Goal: Task Accomplishment & Management: Complete application form

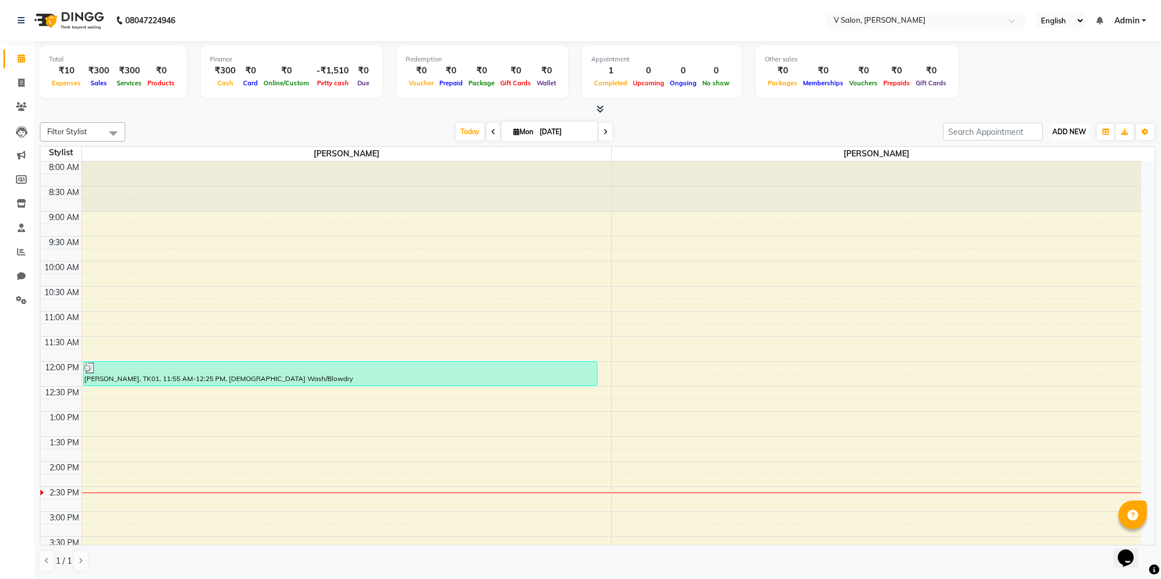
click at [1055, 130] on span "ADD NEW" at bounding box center [1069, 132] width 34 height 9
click at [1039, 164] on link "Add Invoice" at bounding box center [1043, 168] width 90 height 15
select select "8434"
select select "service"
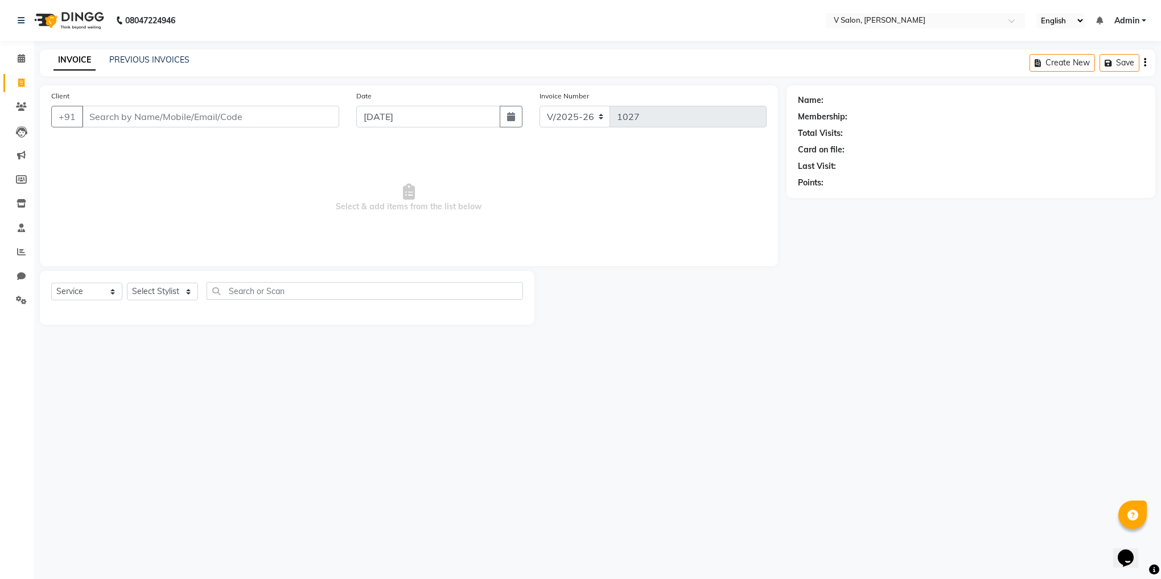
click at [207, 110] on input "Client" at bounding box center [210, 117] width 257 height 22
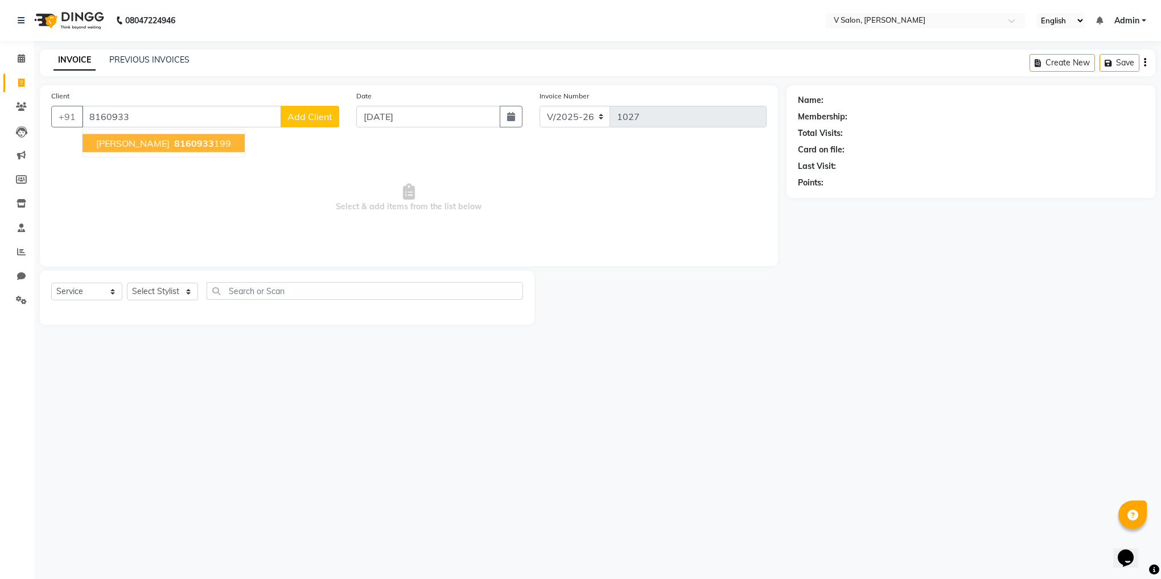
click at [184, 142] on ngb-highlight "8160933 199" at bounding box center [201, 143] width 59 height 11
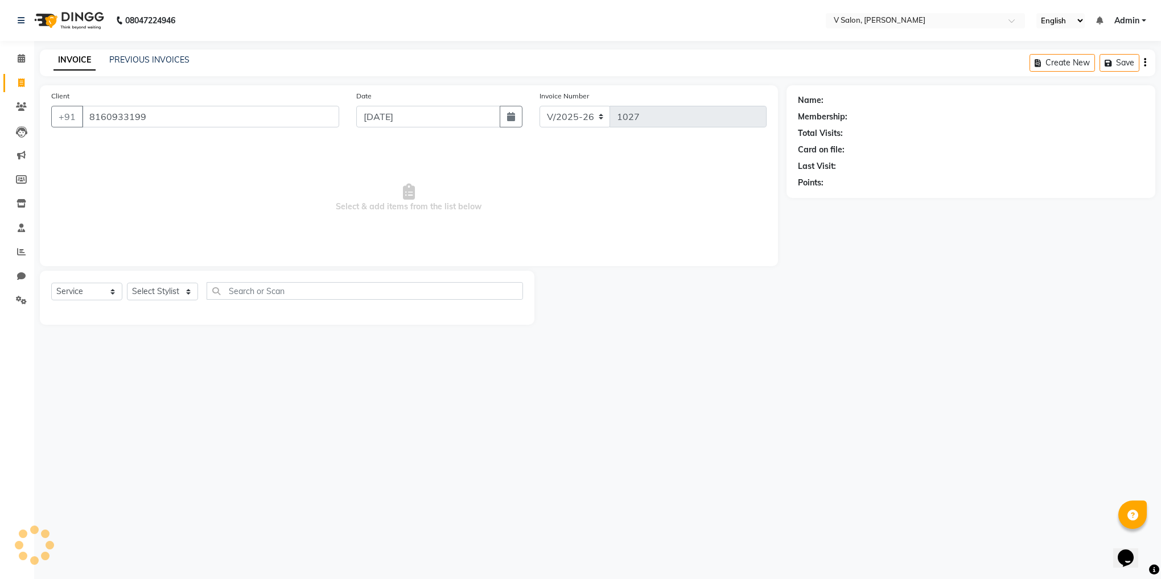
type input "8160933199"
click at [188, 291] on select "Select Stylist [PERSON_NAME] vishal nai" at bounding box center [162, 292] width 71 height 18
select select "81550"
click at [127, 283] on select "Select Stylist [PERSON_NAME] vishal nai" at bounding box center [162, 292] width 71 height 18
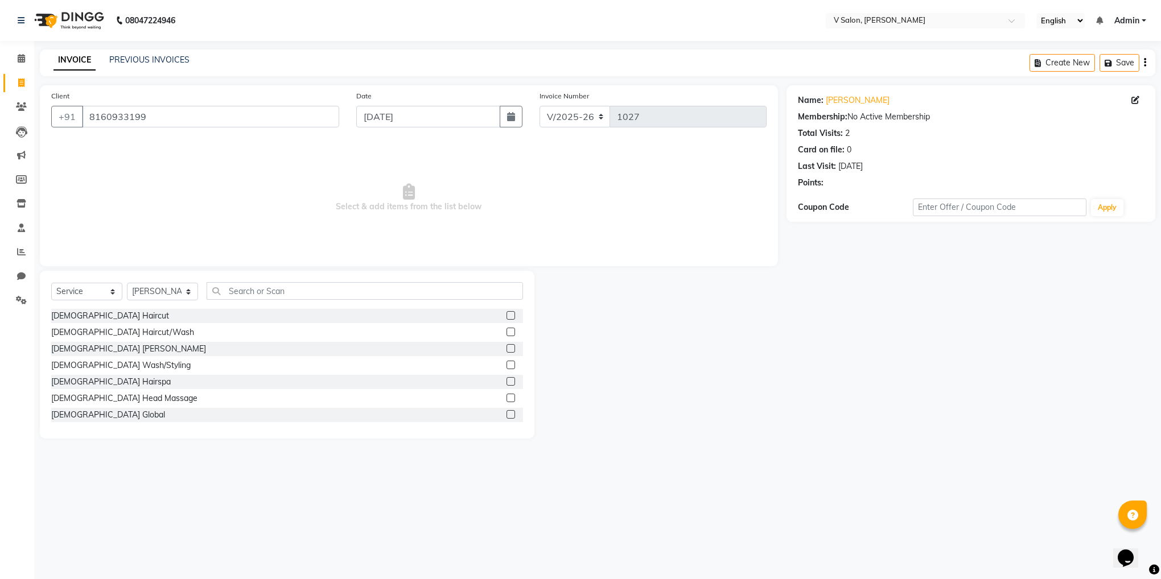
click at [180, 328] on div "[DEMOGRAPHIC_DATA] Haircut/Wash" at bounding box center [287, 333] width 472 height 14
click at [507, 318] on label at bounding box center [511, 315] width 9 height 9
click at [507, 318] on input "checkbox" at bounding box center [510, 315] width 7 height 7
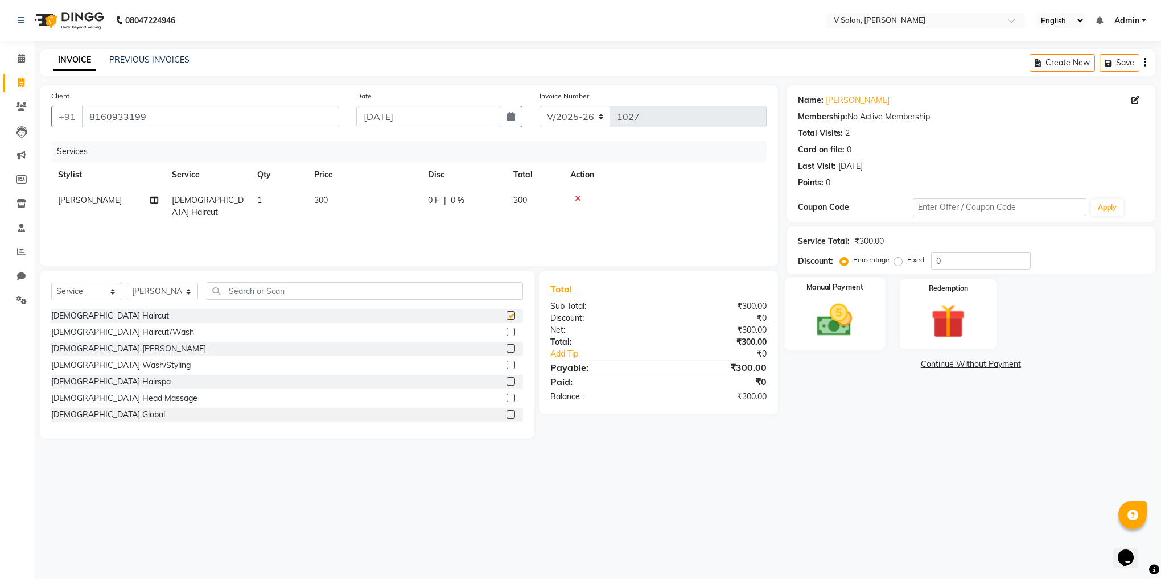
checkbox input "false"
click at [866, 330] on div "Manual Payment" at bounding box center [834, 314] width 100 height 73
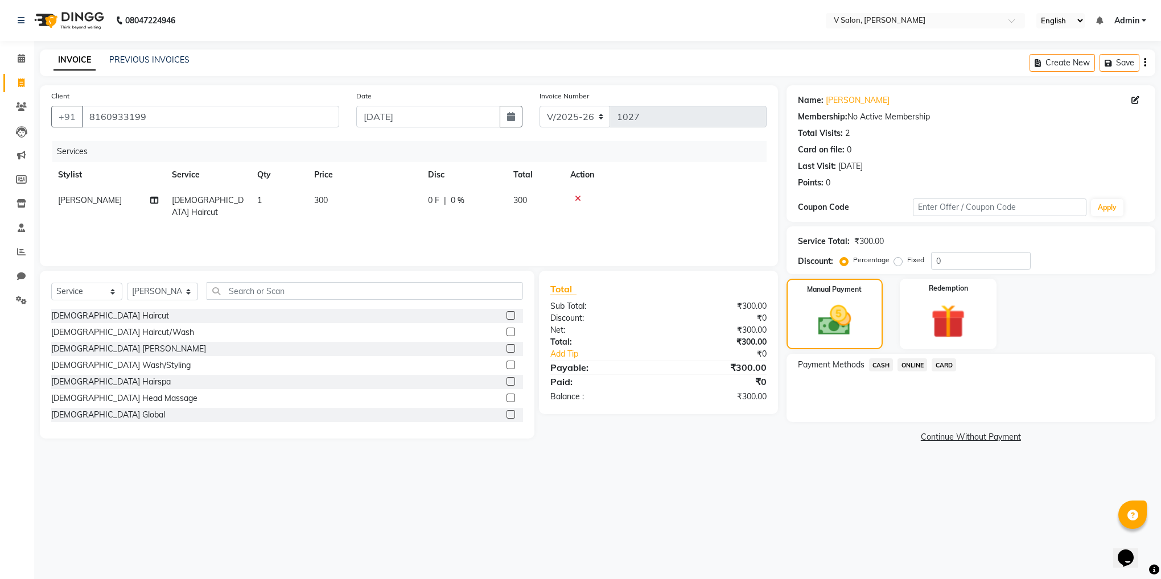
click at [914, 360] on span "ONLINE" at bounding box center [913, 365] width 30 height 13
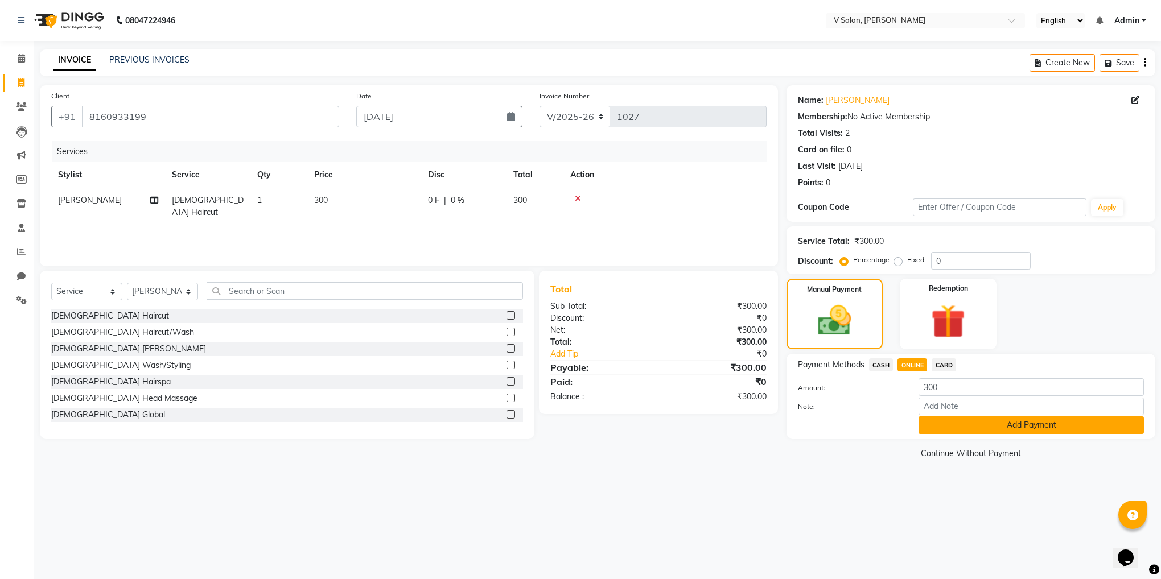
click at [945, 426] on button "Add Payment" at bounding box center [1031, 426] width 225 height 18
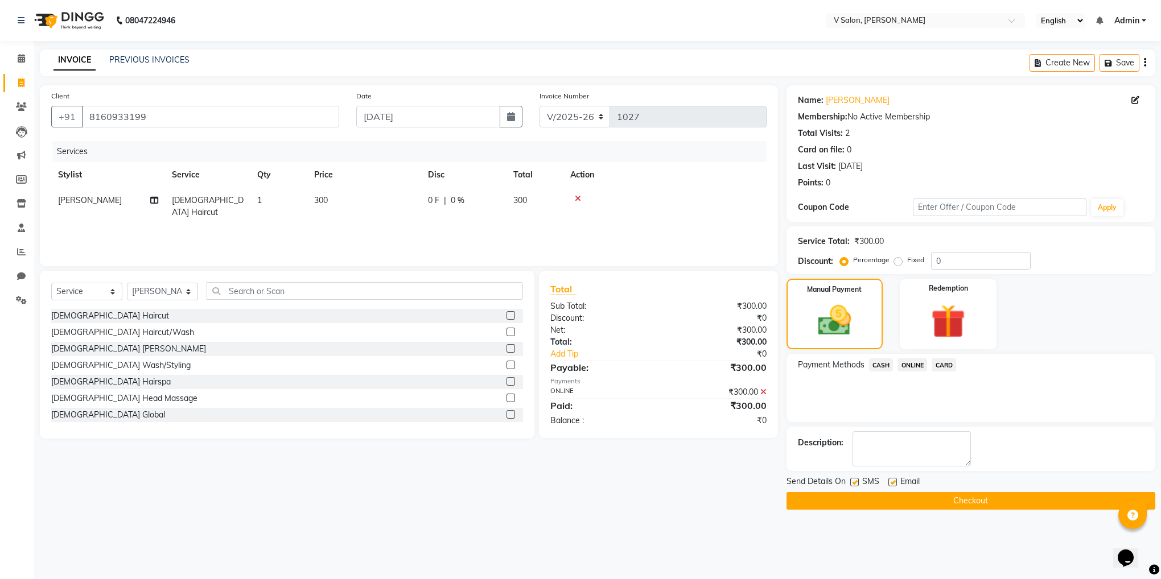
click at [850, 482] on label at bounding box center [854, 482] width 9 height 9
click at [850, 482] on input "checkbox" at bounding box center [853, 482] width 7 height 7
checkbox input "false"
click at [890, 485] on label at bounding box center [893, 482] width 9 height 9
click at [890, 485] on input "checkbox" at bounding box center [892, 482] width 7 height 7
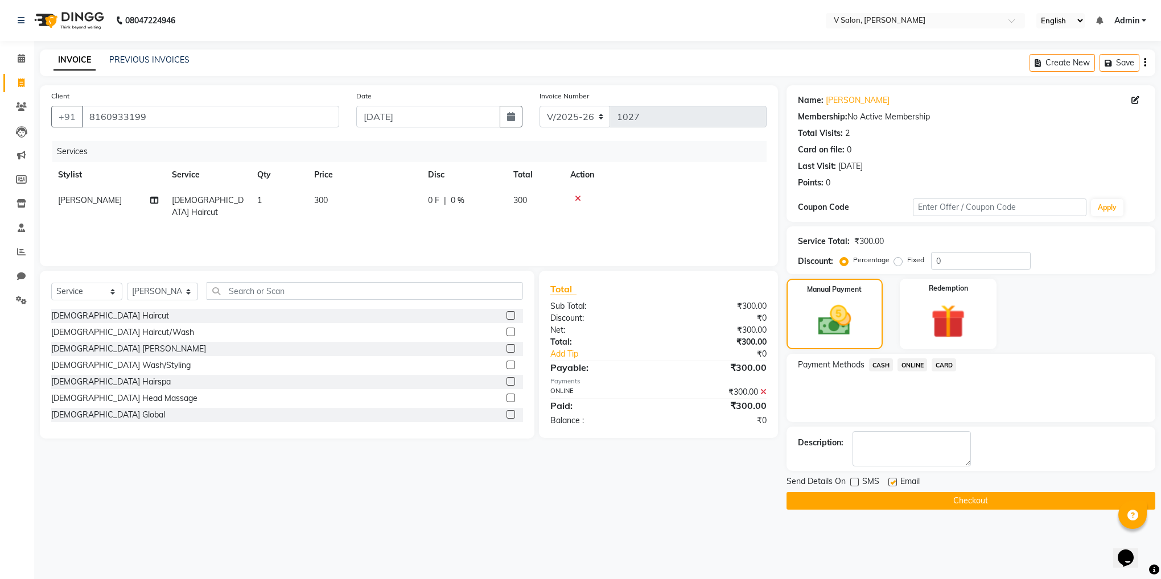
checkbox input "false"
click at [902, 499] on button "Checkout" at bounding box center [971, 501] width 369 height 18
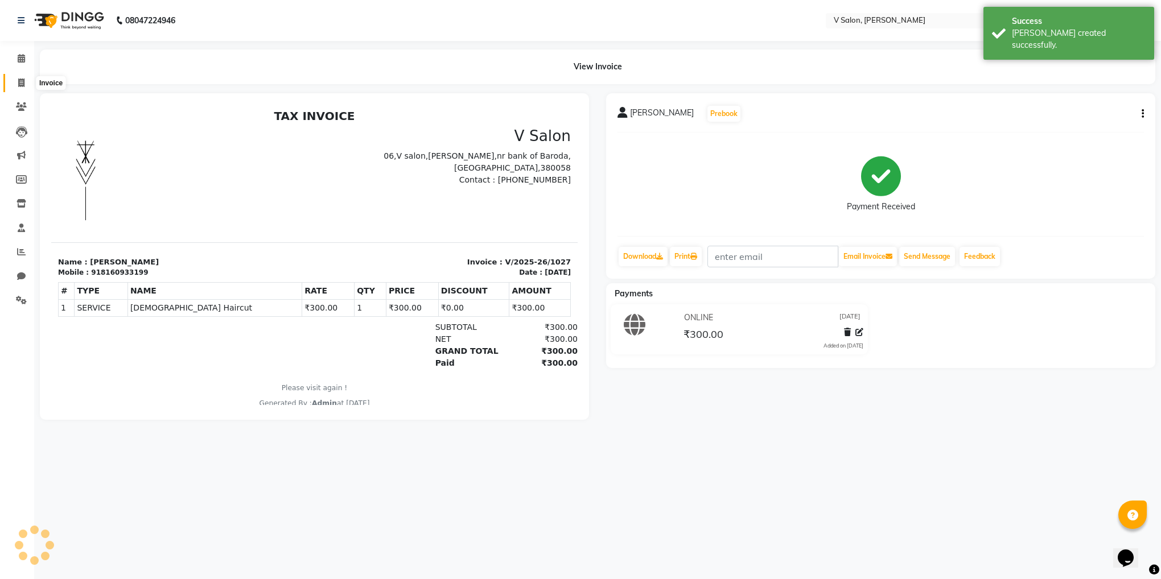
click at [22, 79] on icon at bounding box center [21, 83] width 6 height 9
select select "8434"
select select "service"
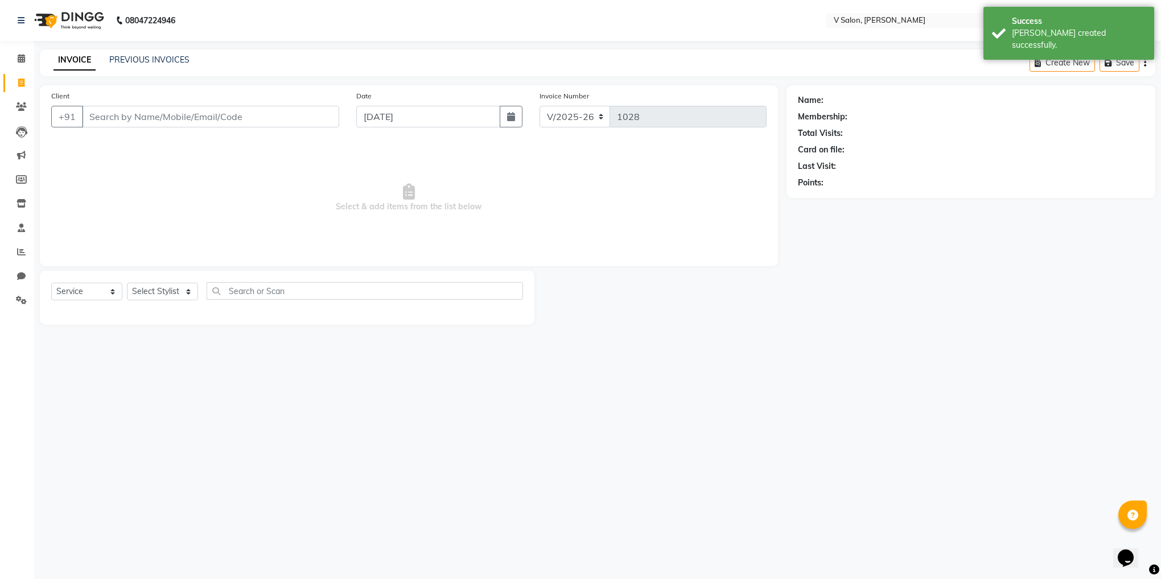
click at [168, 113] on input "Client" at bounding box center [210, 117] width 257 height 22
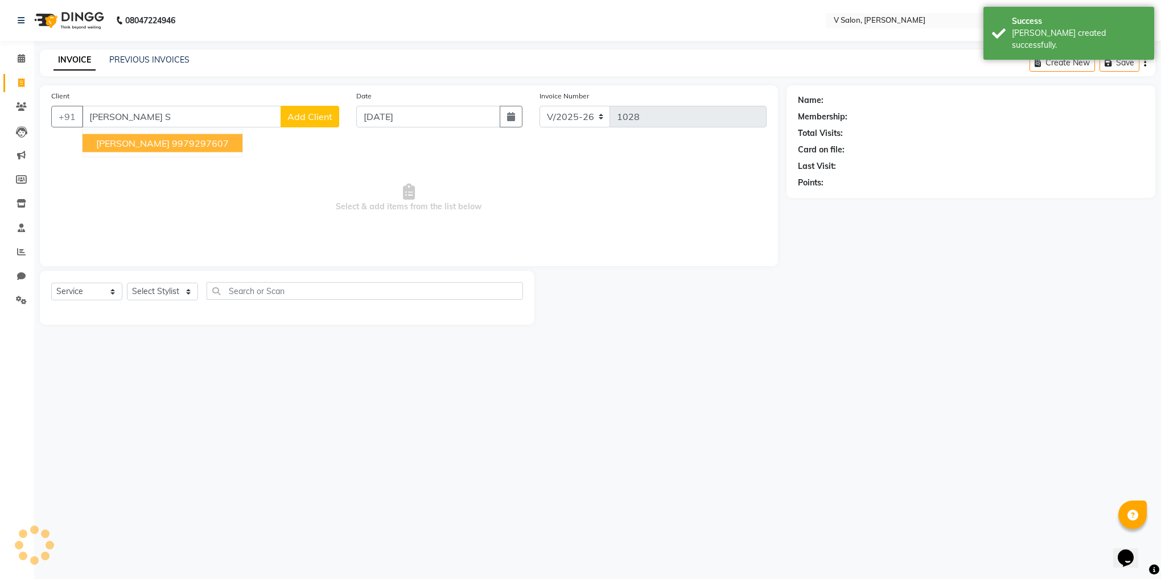
click at [150, 149] on span "[PERSON_NAME]" at bounding box center [132, 143] width 73 height 11
type input "9979297607"
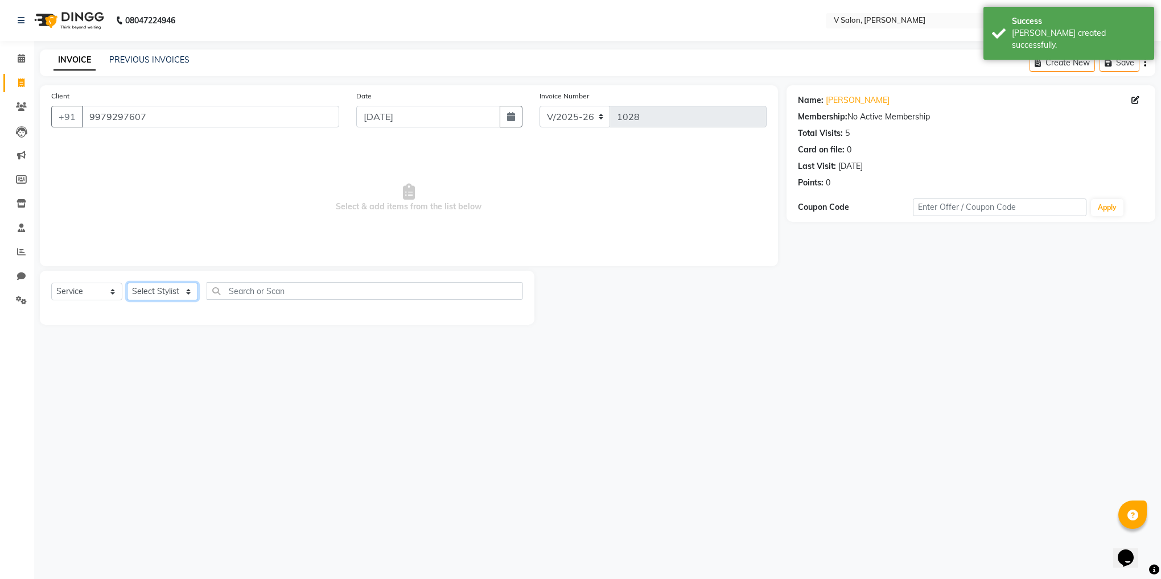
click at [188, 294] on select "Select Stylist [PERSON_NAME] vishal nai" at bounding box center [162, 292] width 71 height 18
select select "81550"
click at [127, 283] on select "Select Stylist [PERSON_NAME] vishal nai" at bounding box center [162, 292] width 71 height 18
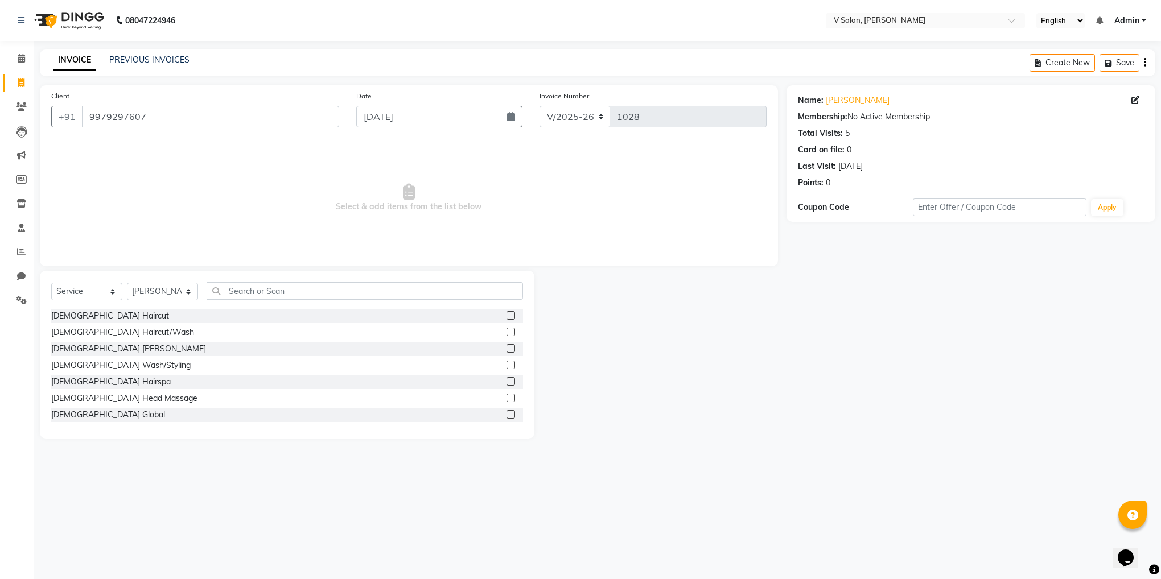
click at [507, 314] on label at bounding box center [511, 315] width 9 height 9
click at [507, 314] on input "checkbox" at bounding box center [510, 315] width 7 height 7
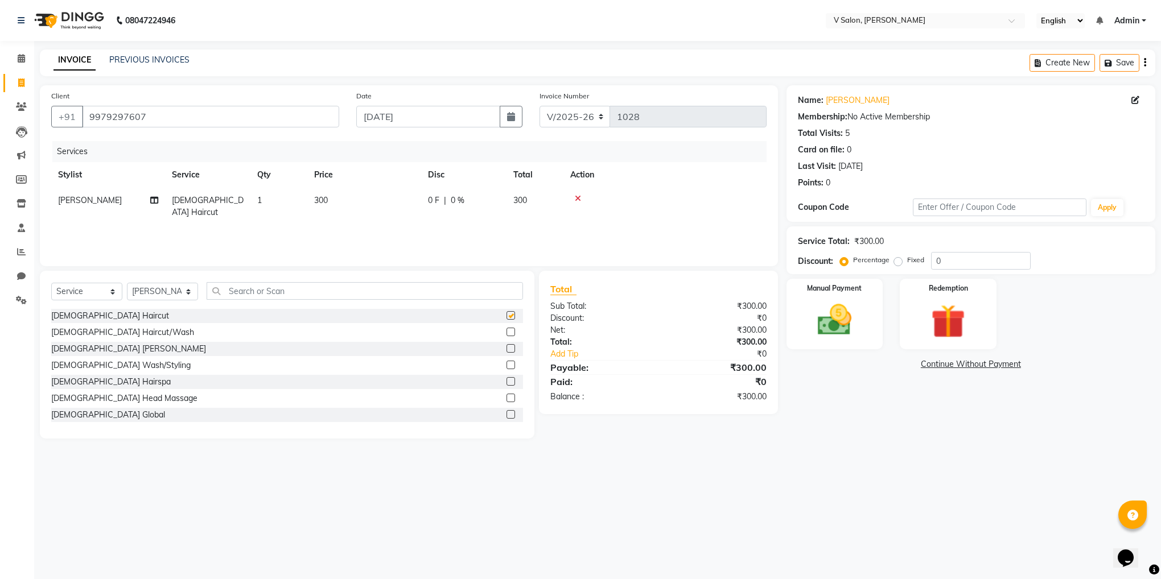
checkbox input "false"
click at [458, 286] on input "text" at bounding box center [365, 291] width 316 height 18
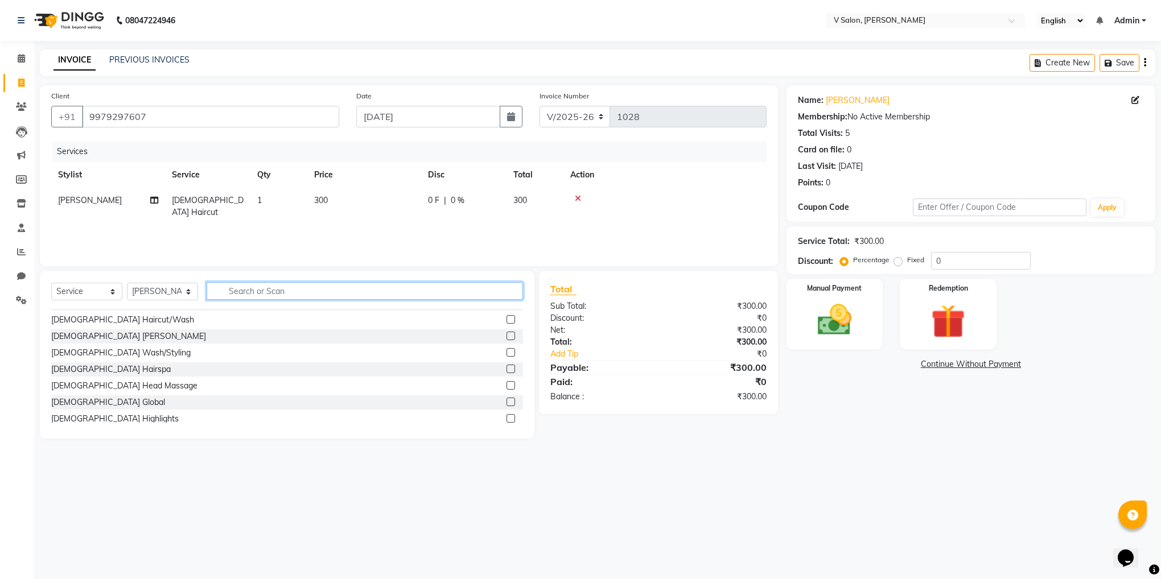
scroll to position [14, 0]
click at [507, 400] on label at bounding box center [511, 401] width 9 height 9
click at [507, 400] on input "checkbox" at bounding box center [510, 401] width 7 height 7
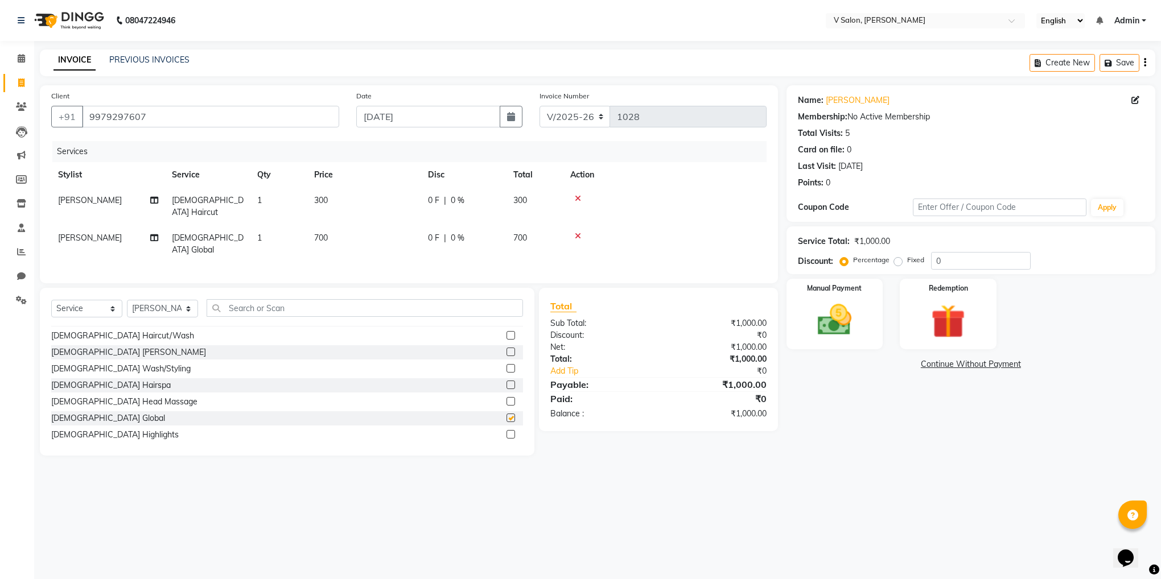
checkbox input "false"
click at [316, 233] on span "700" at bounding box center [321, 238] width 14 height 10
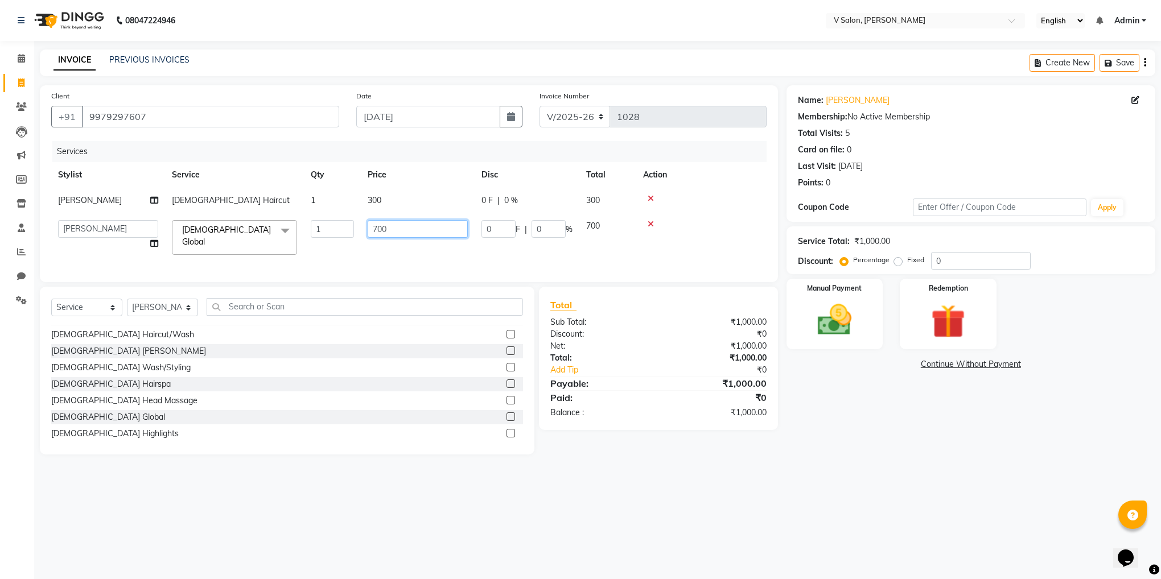
click at [377, 232] on input "700" at bounding box center [418, 229] width 100 height 18
type input "400"
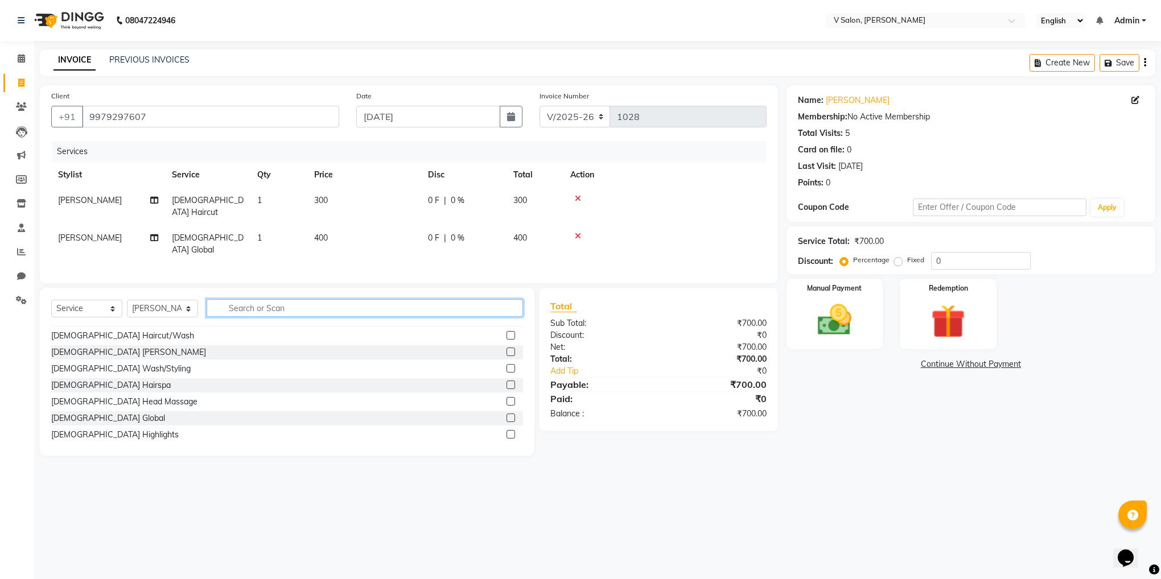
click at [489, 315] on div "Select Service Product Membership Package Voucher Prepaid Gift Card Select Styl…" at bounding box center [287, 372] width 495 height 168
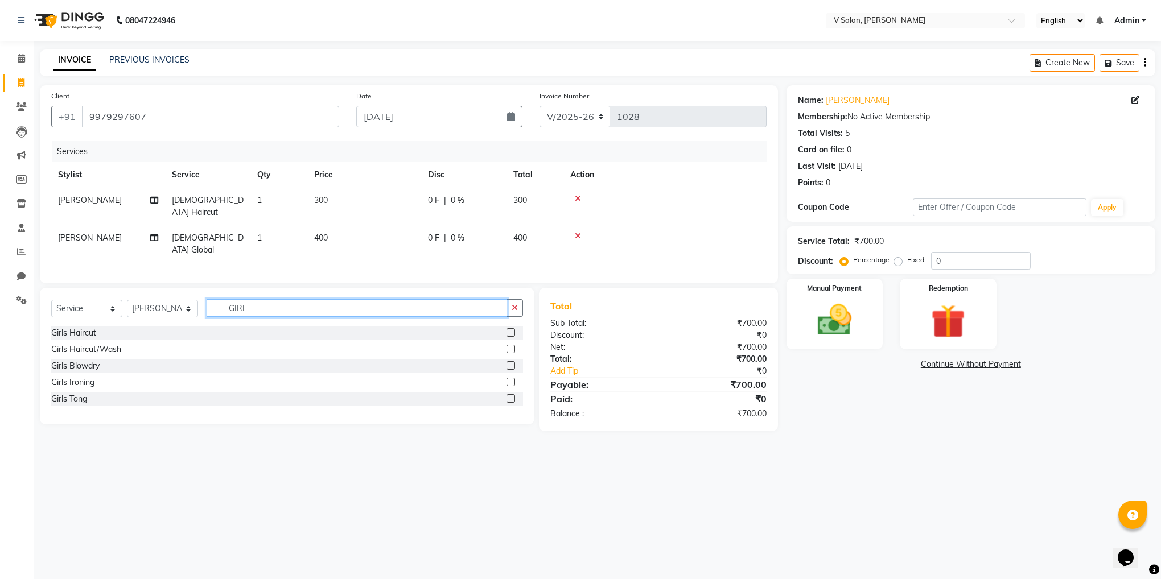
type input "GIRL"
click at [514, 328] on label at bounding box center [511, 332] width 9 height 9
click at [514, 330] on input "checkbox" at bounding box center [510, 333] width 7 height 7
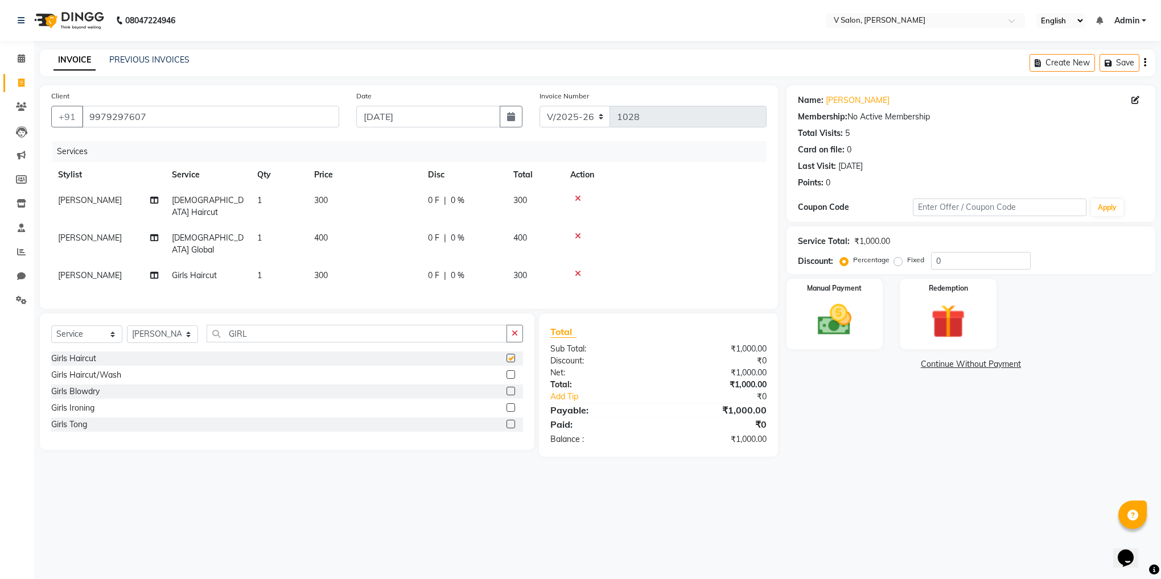
checkbox input "false"
click at [462, 325] on input "GIRL" at bounding box center [357, 334] width 301 height 18
type input "G"
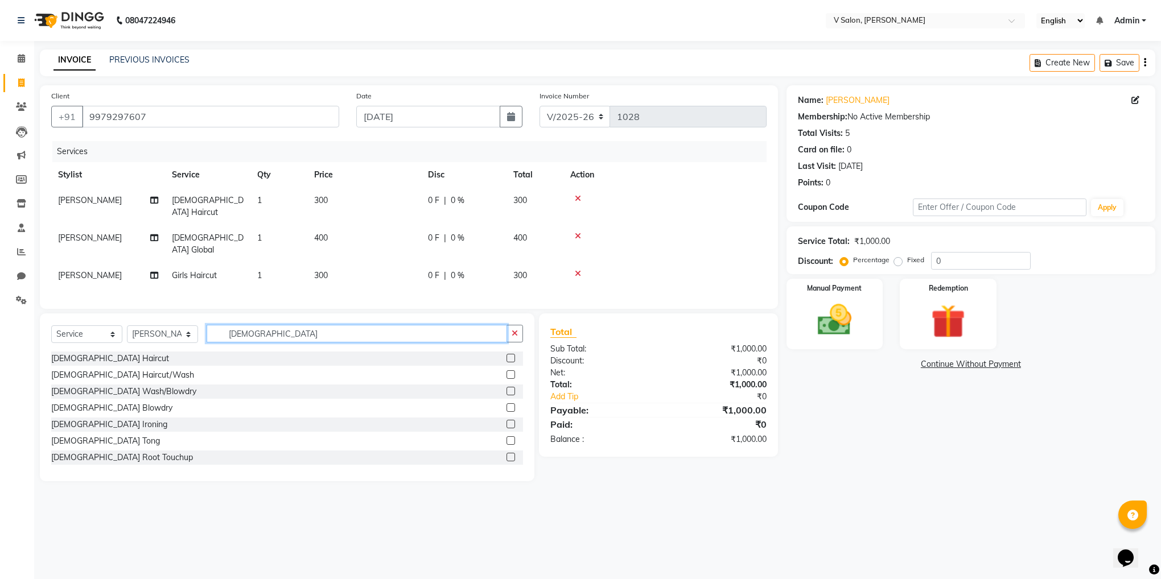
type input "[DEMOGRAPHIC_DATA]"
click at [507, 354] on label at bounding box center [511, 358] width 9 height 9
click at [507, 355] on input "checkbox" at bounding box center [510, 358] width 7 height 7
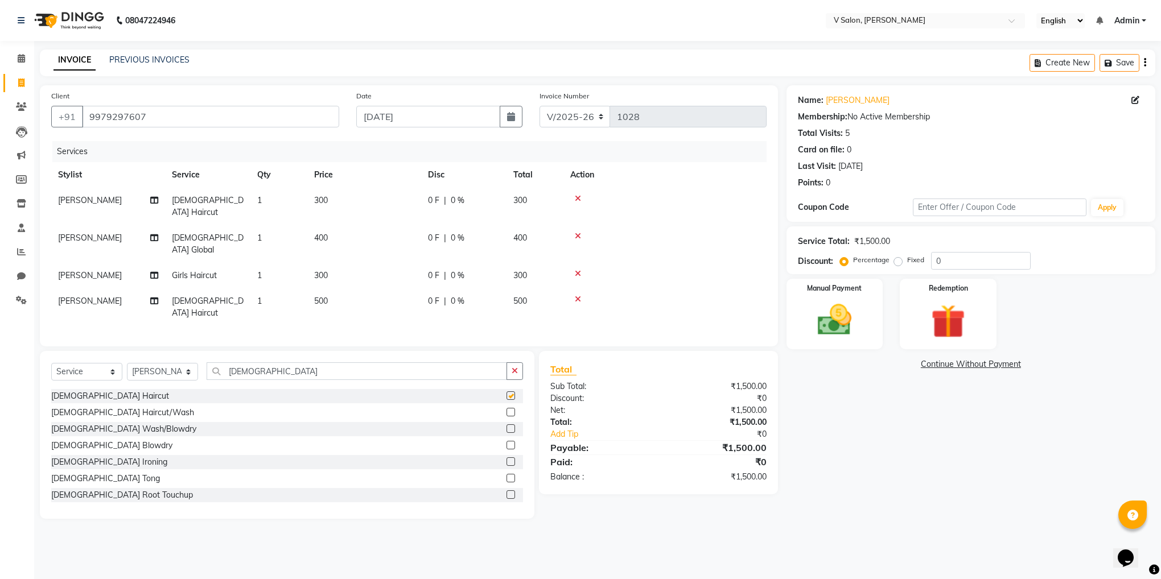
checkbox input "false"
click at [507, 491] on label at bounding box center [511, 495] width 9 height 9
click at [507, 492] on input "checkbox" at bounding box center [510, 495] width 7 height 7
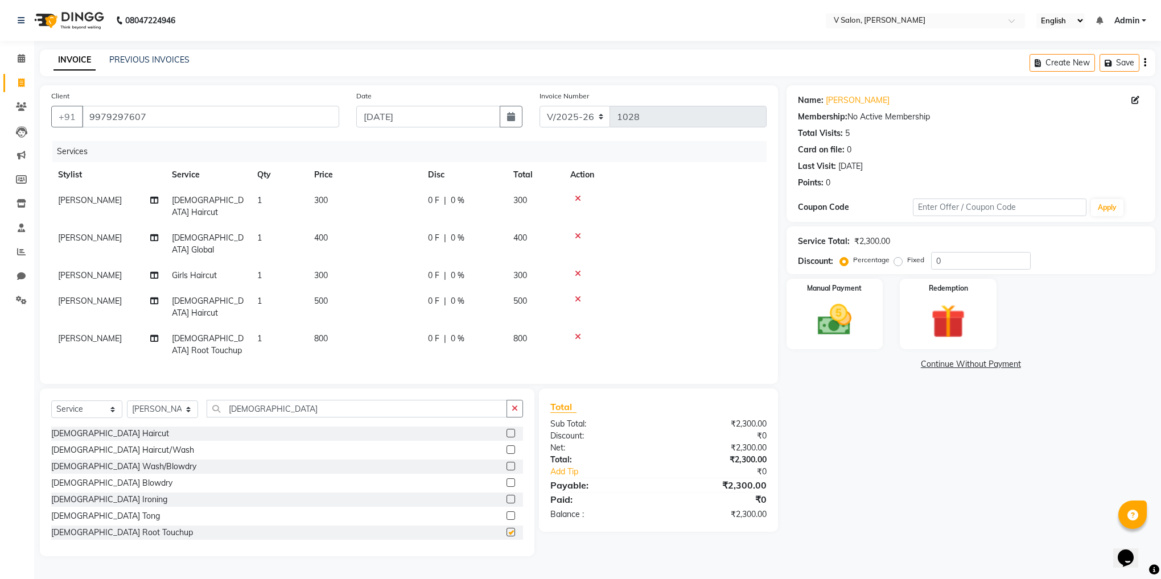
checkbox input "false"
click at [319, 334] on span "800" at bounding box center [321, 339] width 14 height 10
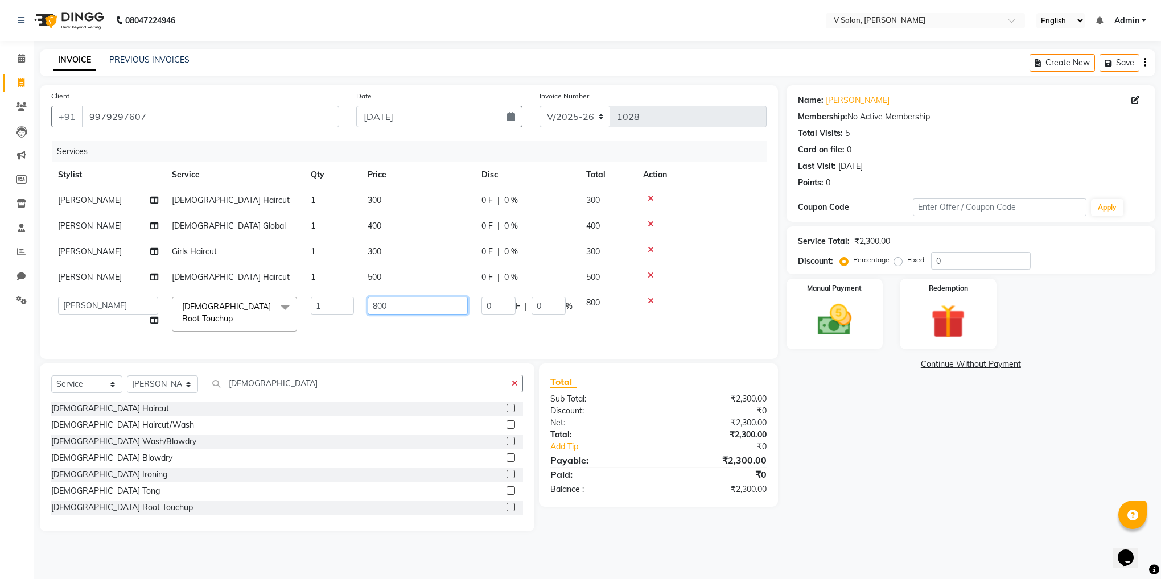
click at [378, 306] on input "800" at bounding box center [418, 306] width 100 height 18
type input "600"
click at [974, 392] on div "Name: [PERSON_NAME] Membership: No Active Membership Total Visits: 5 Card on fi…" at bounding box center [975, 308] width 377 height 446
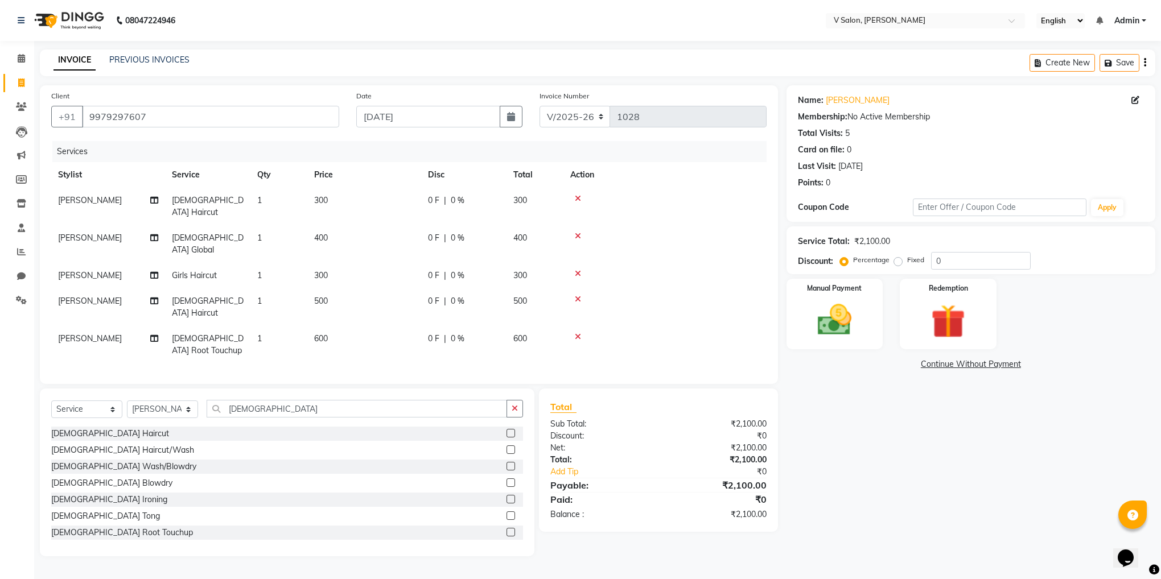
click at [859, 496] on div "Name: [PERSON_NAME] Membership: No Active Membership Total Visits: 5 Card on fi…" at bounding box center [975, 320] width 377 height 471
click at [828, 332] on img at bounding box center [834, 320] width 57 height 41
click at [912, 368] on span "ONLINE" at bounding box center [913, 365] width 30 height 13
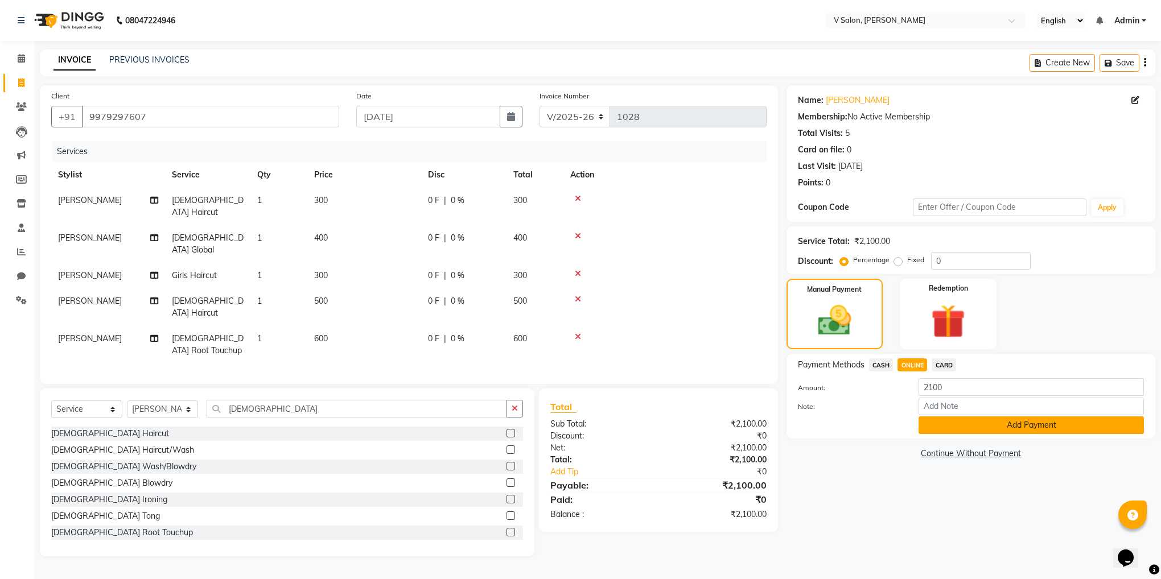
click at [973, 422] on button "Add Payment" at bounding box center [1031, 426] width 225 height 18
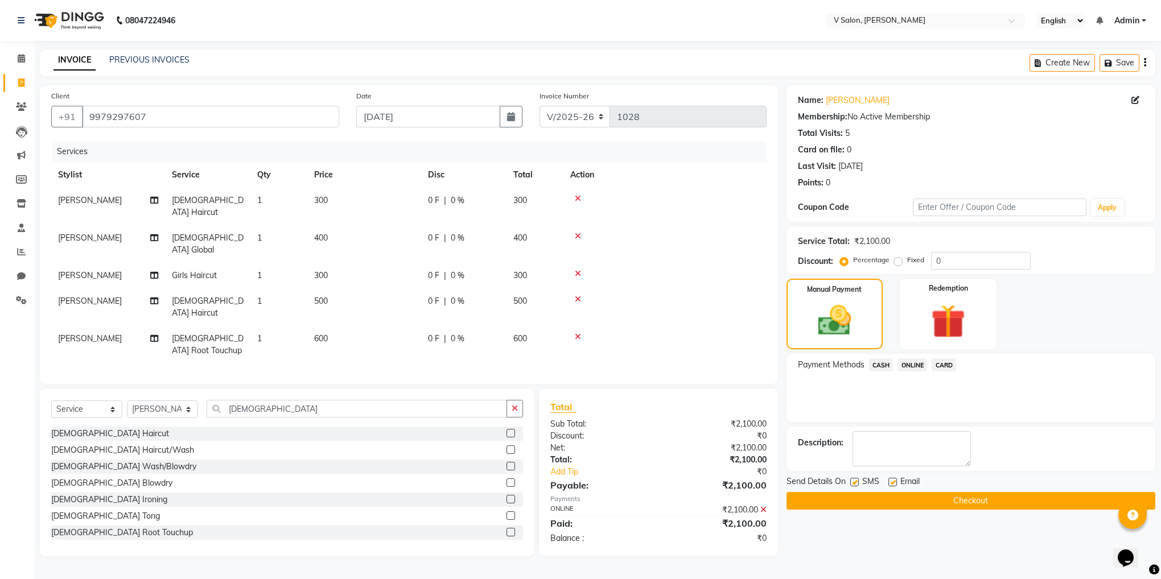
click at [852, 482] on label at bounding box center [854, 482] width 9 height 9
click at [852, 482] on input "checkbox" at bounding box center [853, 482] width 7 height 7
checkbox input "false"
click at [892, 483] on label at bounding box center [893, 482] width 9 height 9
click at [892, 483] on input "checkbox" at bounding box center [892, 482] width 7 height 7
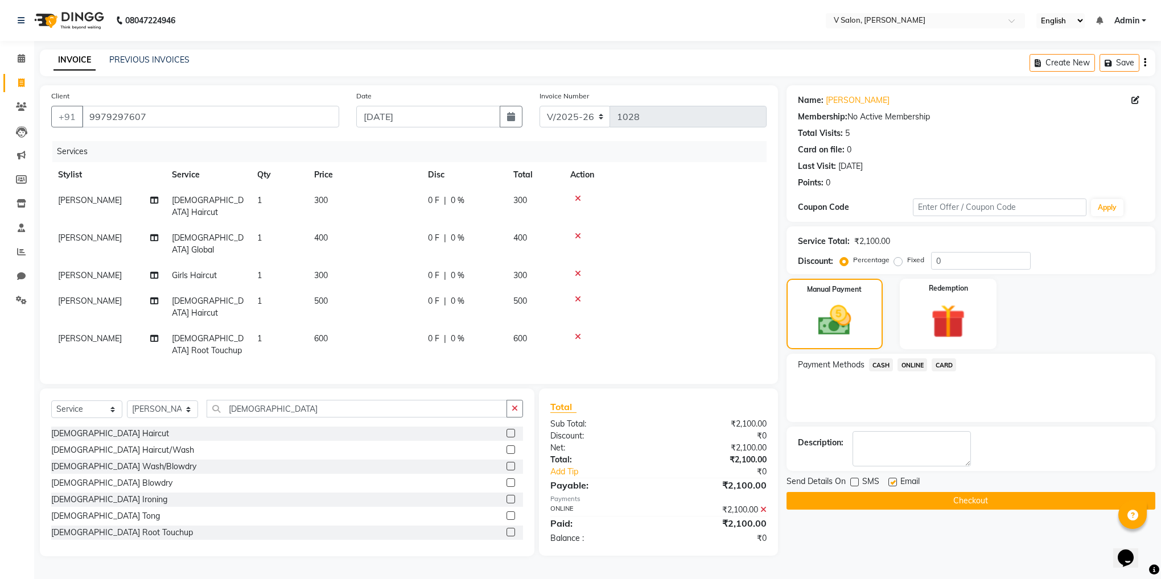
checkbox input "false"
click at [902, 509] on button "Checkout" at bounding box center [971, 501] width 369 height 18
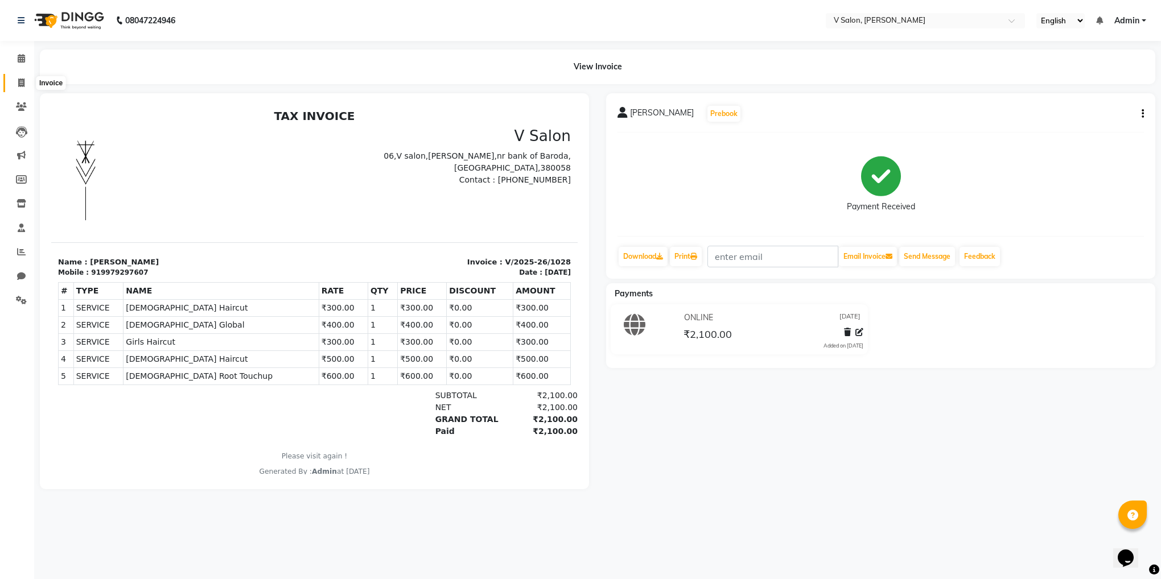
click at [12, 84] on span at bounding box center [21, 83] width 20 height 13
select select "8434"
select select "service"
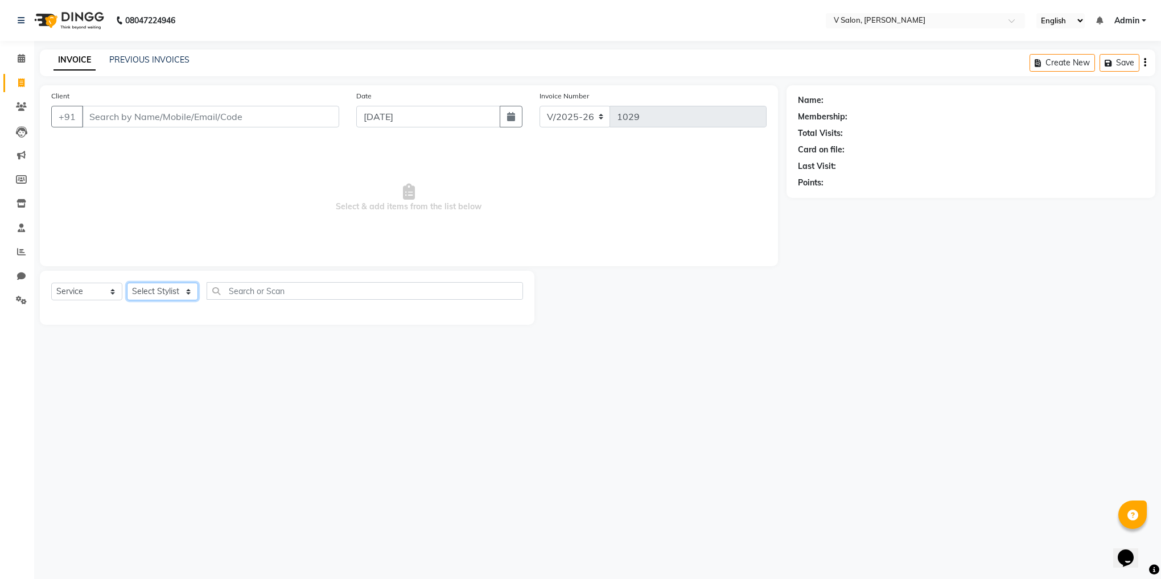
click at [169, 298] on select "Select Stylist [PERSON_NAME] vishal nai" at bounding box center [162, 292] width 71 height 18
click at [190, 282] on div "Select Service Product Membership Package Voucher Prepaid Gift Card Select Styl…" at bounding box center [287, 295] width 472 height 27
click at [174, 295] on select "Select Stylist [PERSON_NAME] vishal nai" at bounding box center [162, 292] width 71 height 18
click at [17, 63] on span at bounding box center [21, 58] width 20 height 13
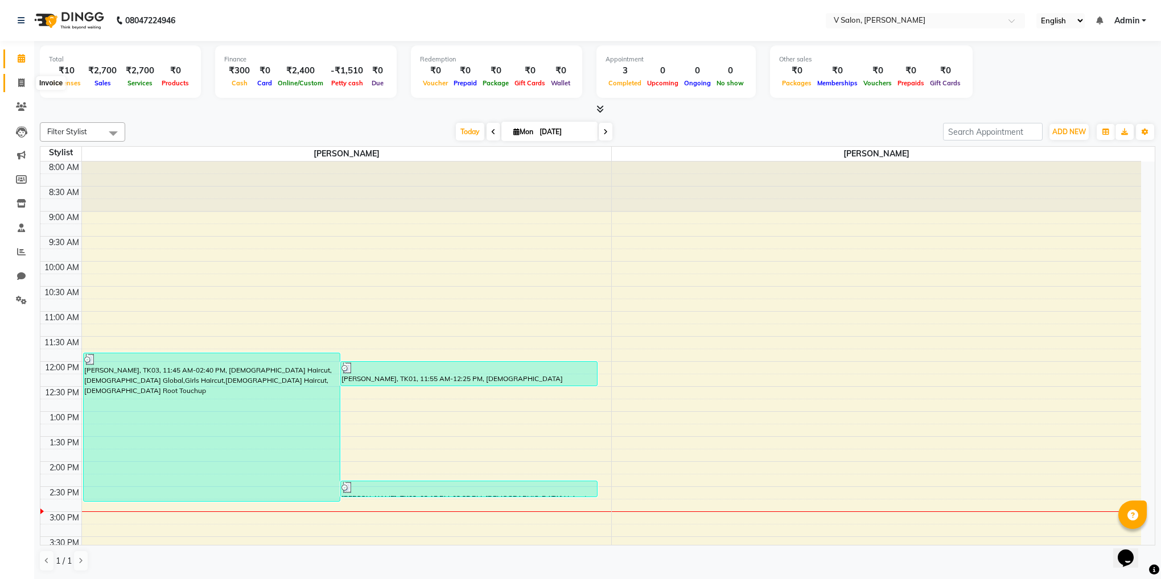
click at [26, 84] on span at bounding box center [21, 83] width 20 height 13
select select "8434"
select select "service"
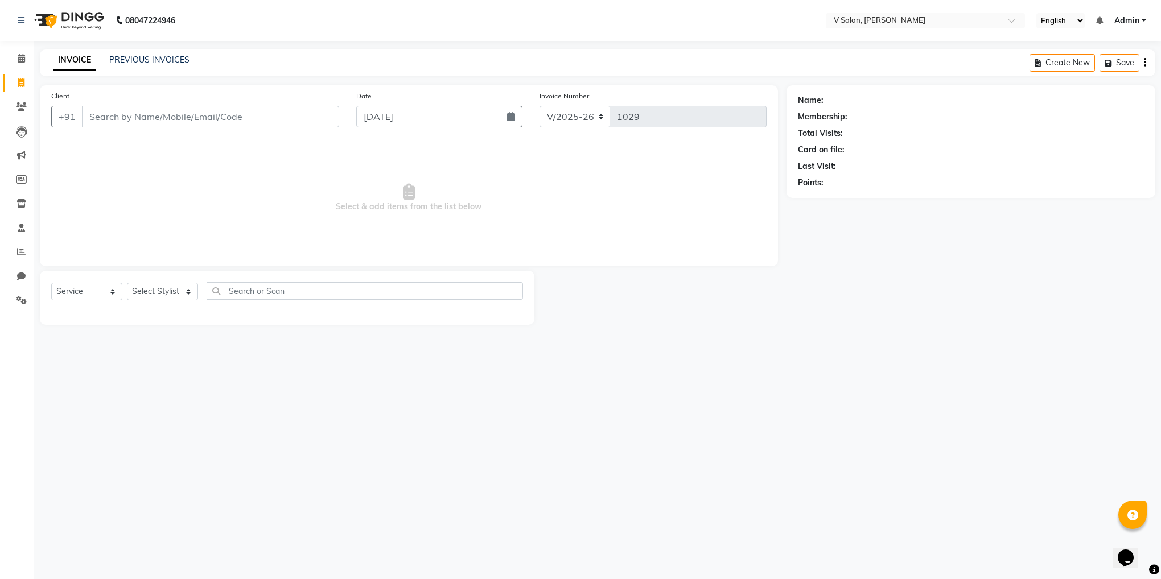
click at [164, 121] on input "Client" at bounding box center [210, 117] width 257 height 22
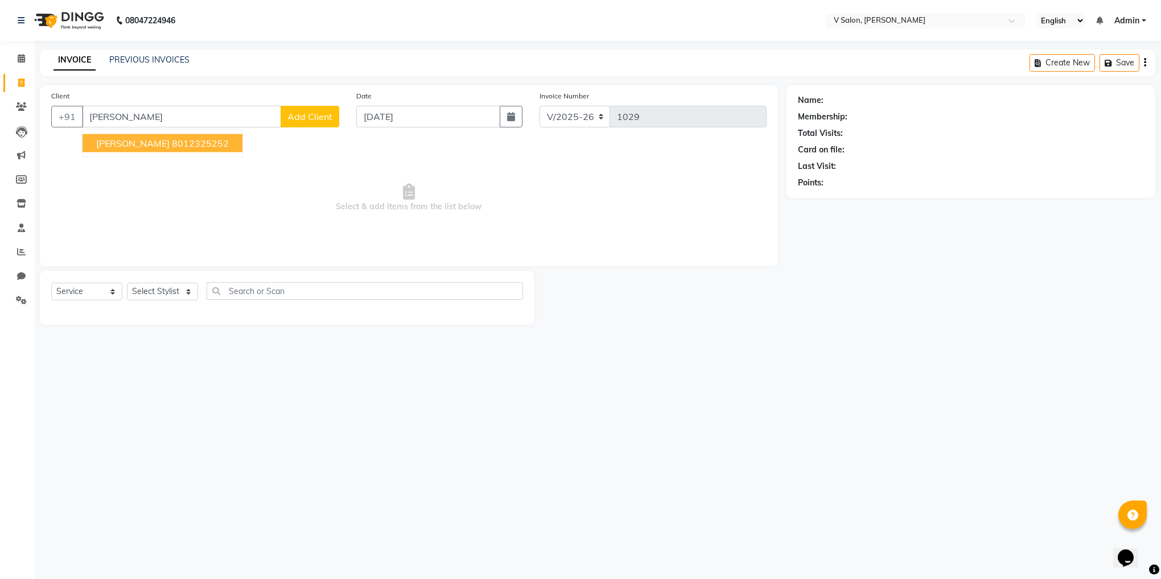
click at [153, 145] on span "[PERSON_NAME]" at bounding box center [132, 143] width 73 height 11
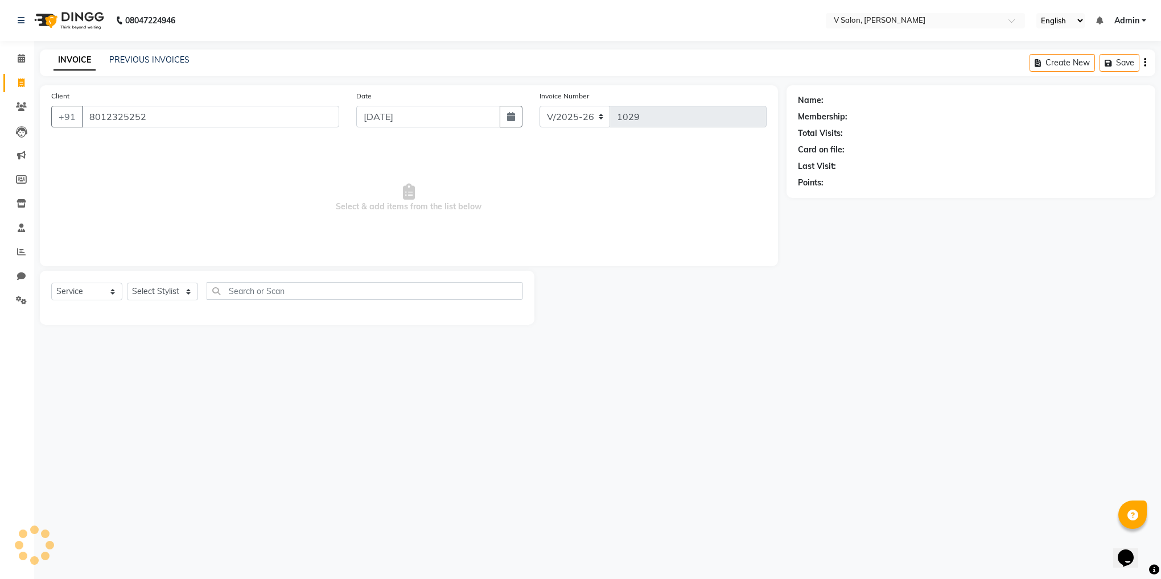
type input "8012325252"
click at [161, 298] on select "Select Stylist [PERSON_NAME] vishal nai" at bounding box center [162, 292] width 71 height 18
select select "81550"
click at [127, 283] on select "Select Stylist [PERSON_NAME] vishal nai" at bounding box center [162, 292] width 71 height 18
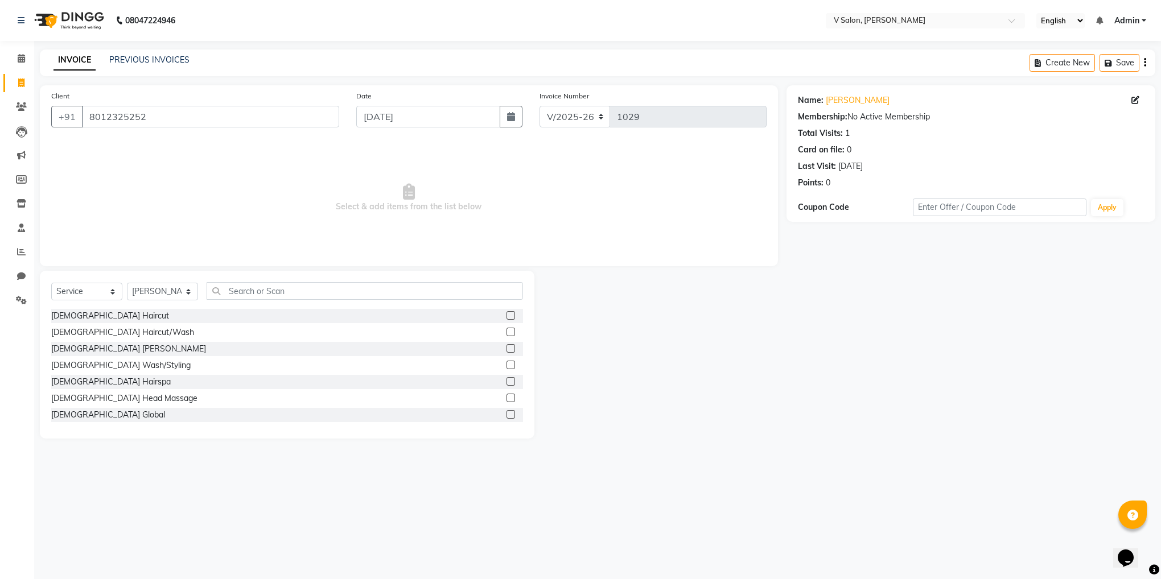
click at [507, 313] on label at bounding box center [511, 315] width 9 height 9
click at [507, 313] on input "checkbox" at bounding box center [510, 315] width 7 height 7
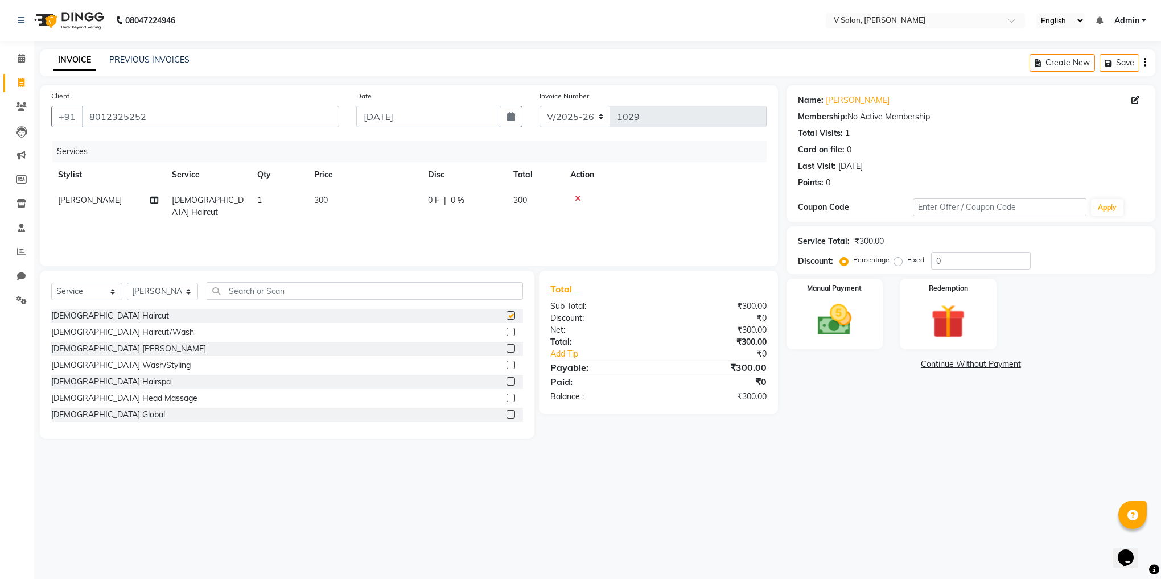
checkbox input "false"
click at [507, 347] on label at bounding box center [511, 348] width 9 height 9
click at [507, 347] on input "checkbox" at bounding box center [510, 349] width 7 height 7
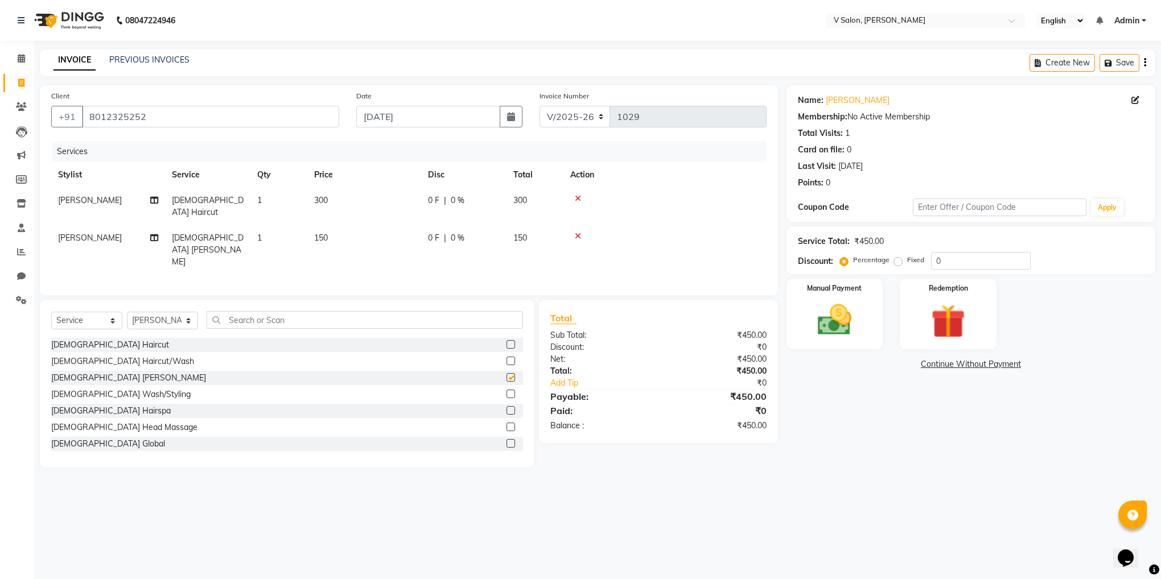
checkbox input "false"
click at [507, 439] on label at bounding box center [511, 443] width 9 height 9
click at [507, 441] on input "checkbox" at bounding box center [510, 444] width 7 height 7
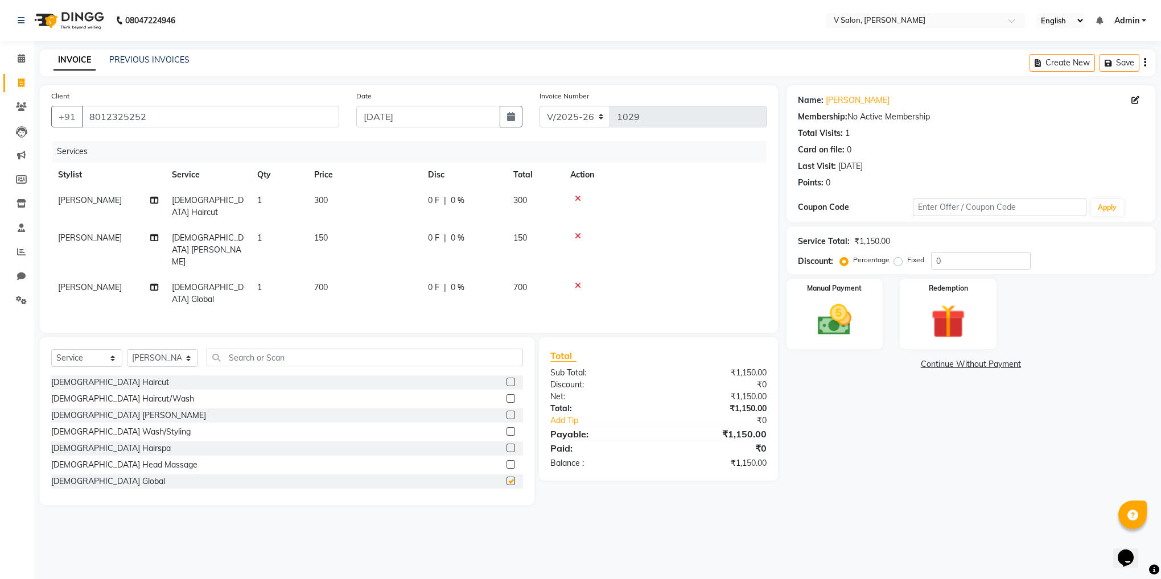
checkbox input "false"
click at [507, 378] on label at bounding box center [511, 382] width 9 height 9
click at [507, 379] on input "checkbox" at bounding box center [510, 382] width 7 height 7
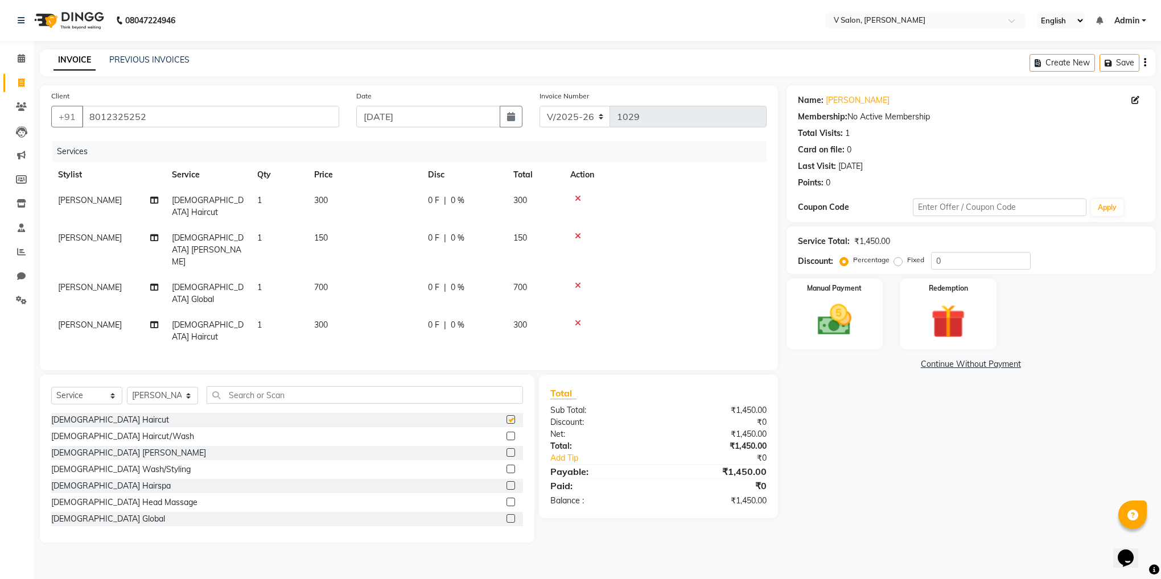
checkbox input "false"
click at [507, 449] on label at bounding box center [511, 453] width 9 height 9
click at [507, 450] on input "checkbox" at bounding box center [510, 453] width 7 height 7
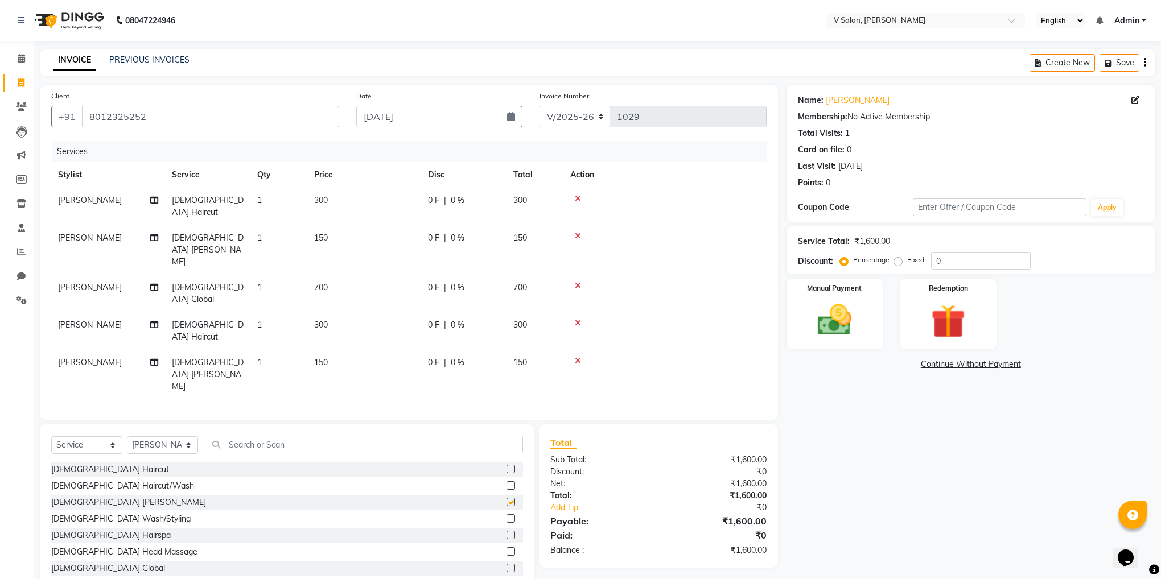
checkbox input "false"
click at [507, 564] on label at bounding box center [511, 568] width 9 height 9
click at [507, 565] on input "checkbox" at bounding box center [510, 568] width 7 height 7
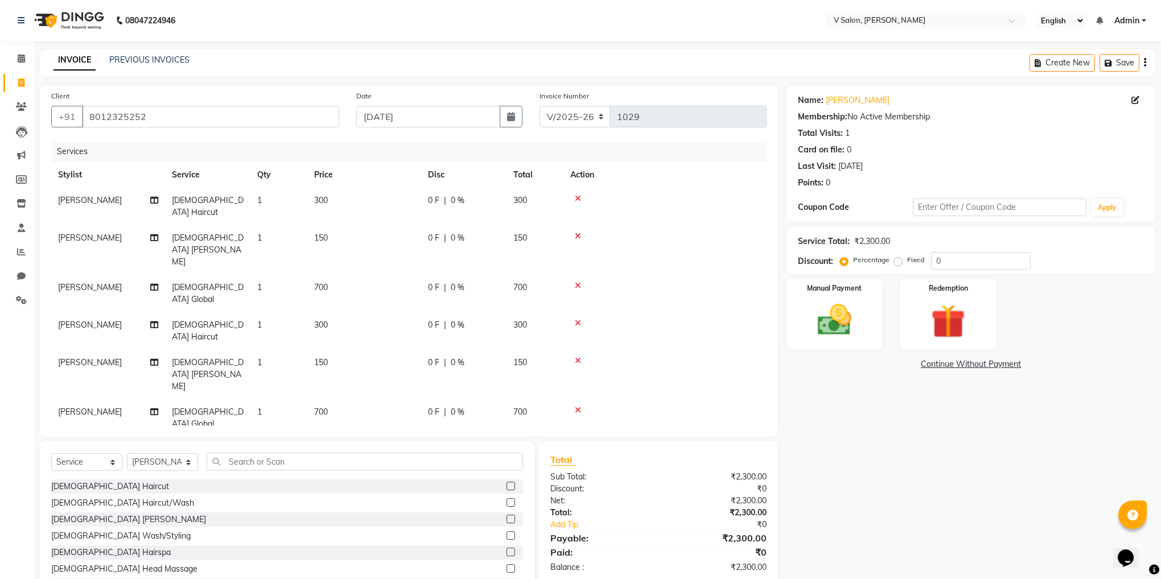
checkbox input "false"
click at [507, 499] on label at bounding box center [511, 503] width 9 height 9
click at [507, 500] on input "checkbox" at bounding box center [510, 503] width 7 height 7
checkbox input "false"
click at [501, 515] on label at bounding box center [505, 519] width 9 height 9
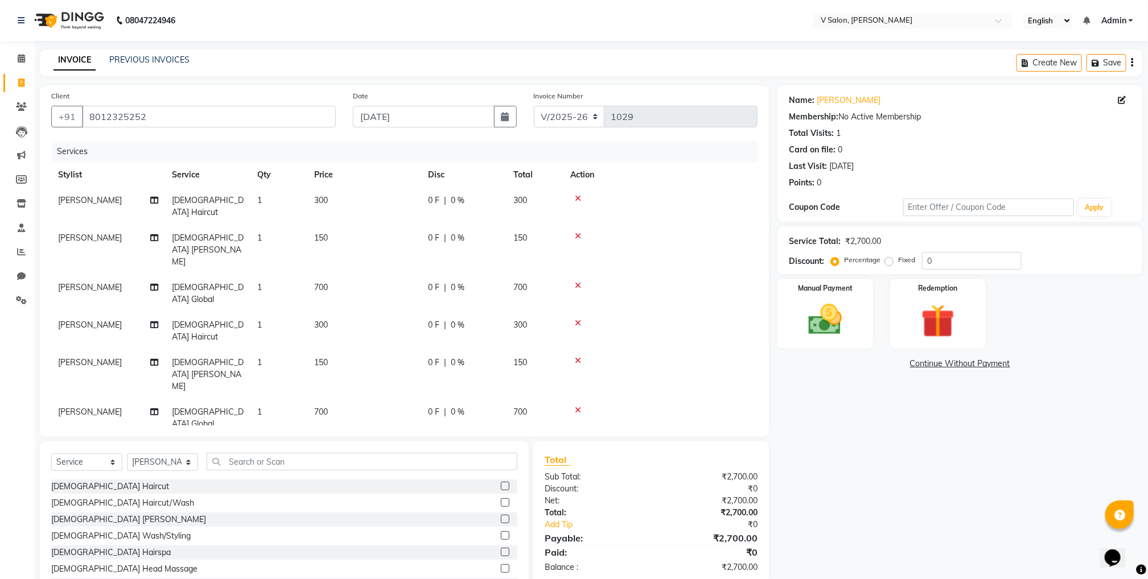
click at [501, 516] on input "checkbox" at bounding box center [504, 519] width 7 height 7
checkbox input "false"
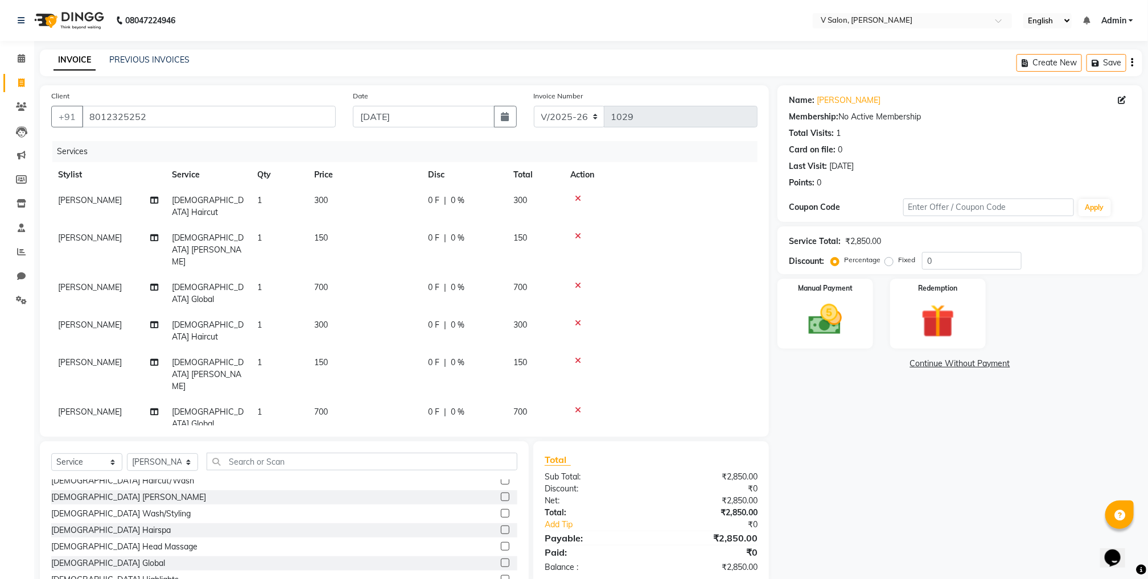
scroll to position [19, 0]
click at [376, 453] on input "text" at bounding box center [362, 462] width 311 height 18
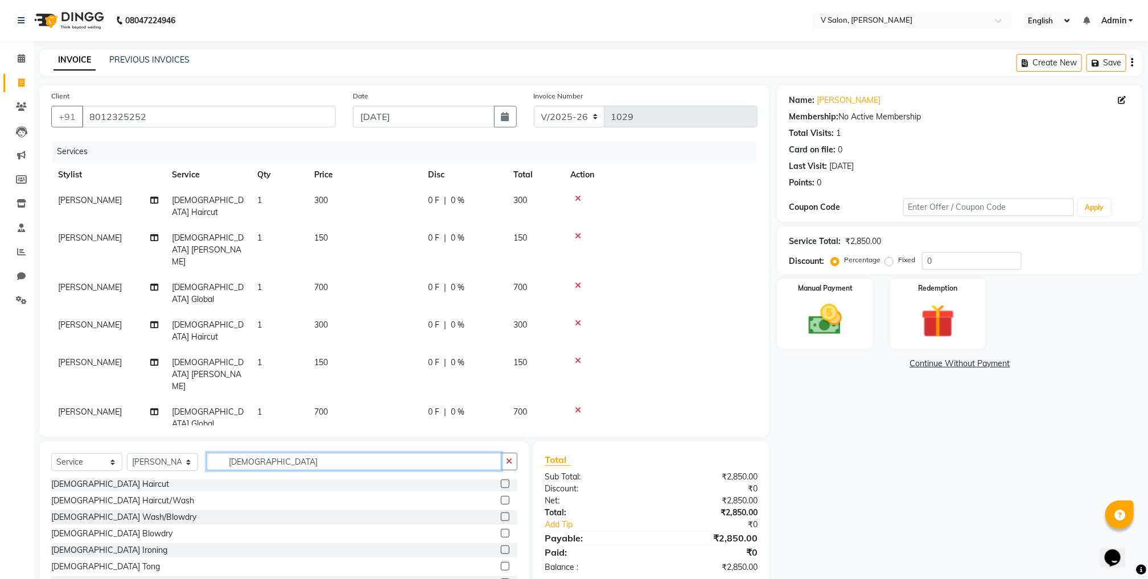
scroll to position [60, 0]
type input "[DEMOGRAPHIC_DATA]"
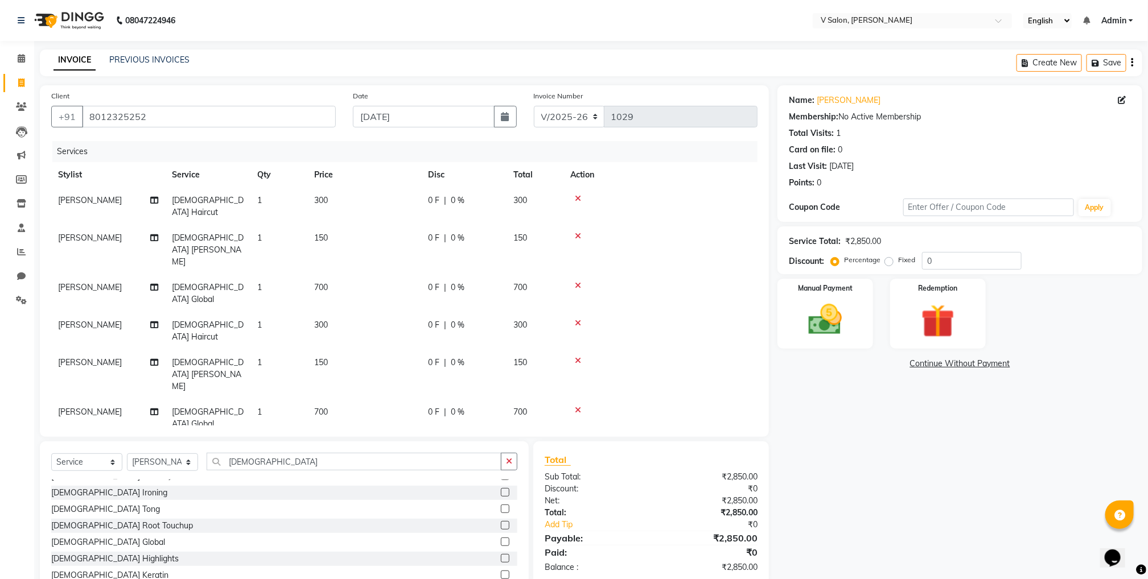
click at [501, 521] on label at bounding box center [505, 525] width 9 height 9
click at [501, 523] on input "checkbox" at bounding box center [504, 526] width 7 height 7
checkbox input "false"
click at [327, 482] on span "150" at bounding box center [321, 487] width 14 height 10
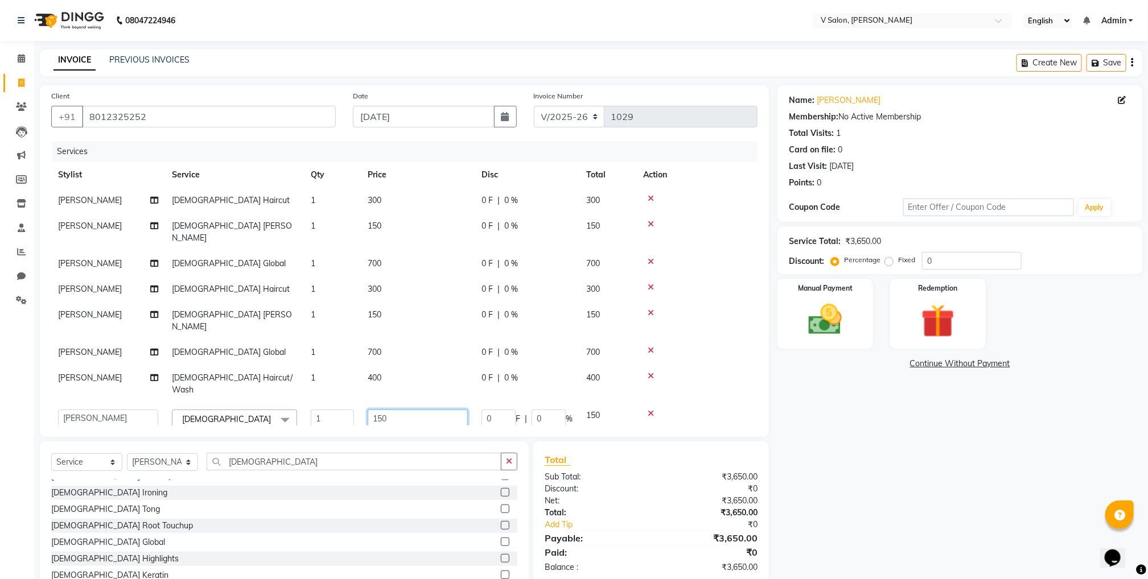
click at [381, 410] on input "150" at bounding box center [418, 419] width 100 height 18
type input "100"
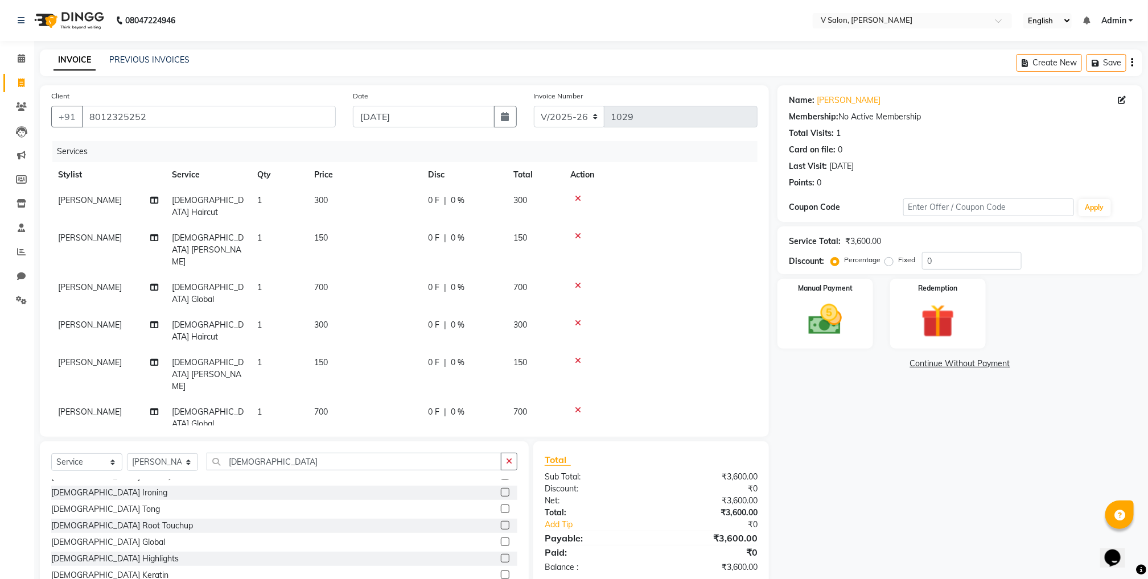
click at [920, 435] on div "Name: [PERSON_NAME] Membership: No Active Membership Total Visits: 1 Card on fi…" at bounding box center [964, 347] width 373 height 524
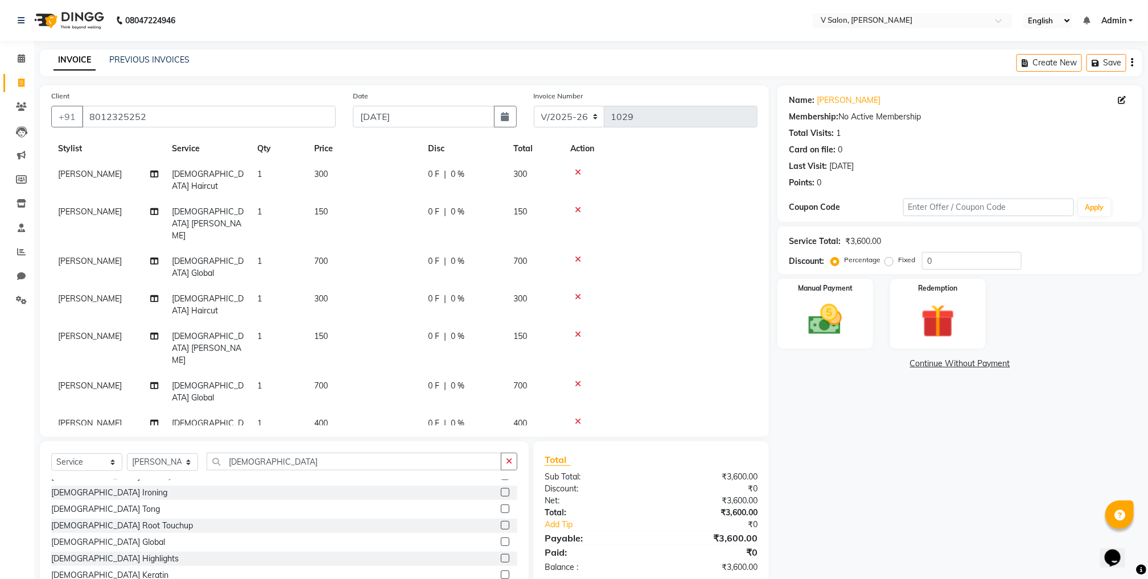
click at [478, 373] on td "0 F | 0 %" at bounding box center [463, 392] width 85 height 38
